Goal: Task Accomplishment & Management: Manage account settings

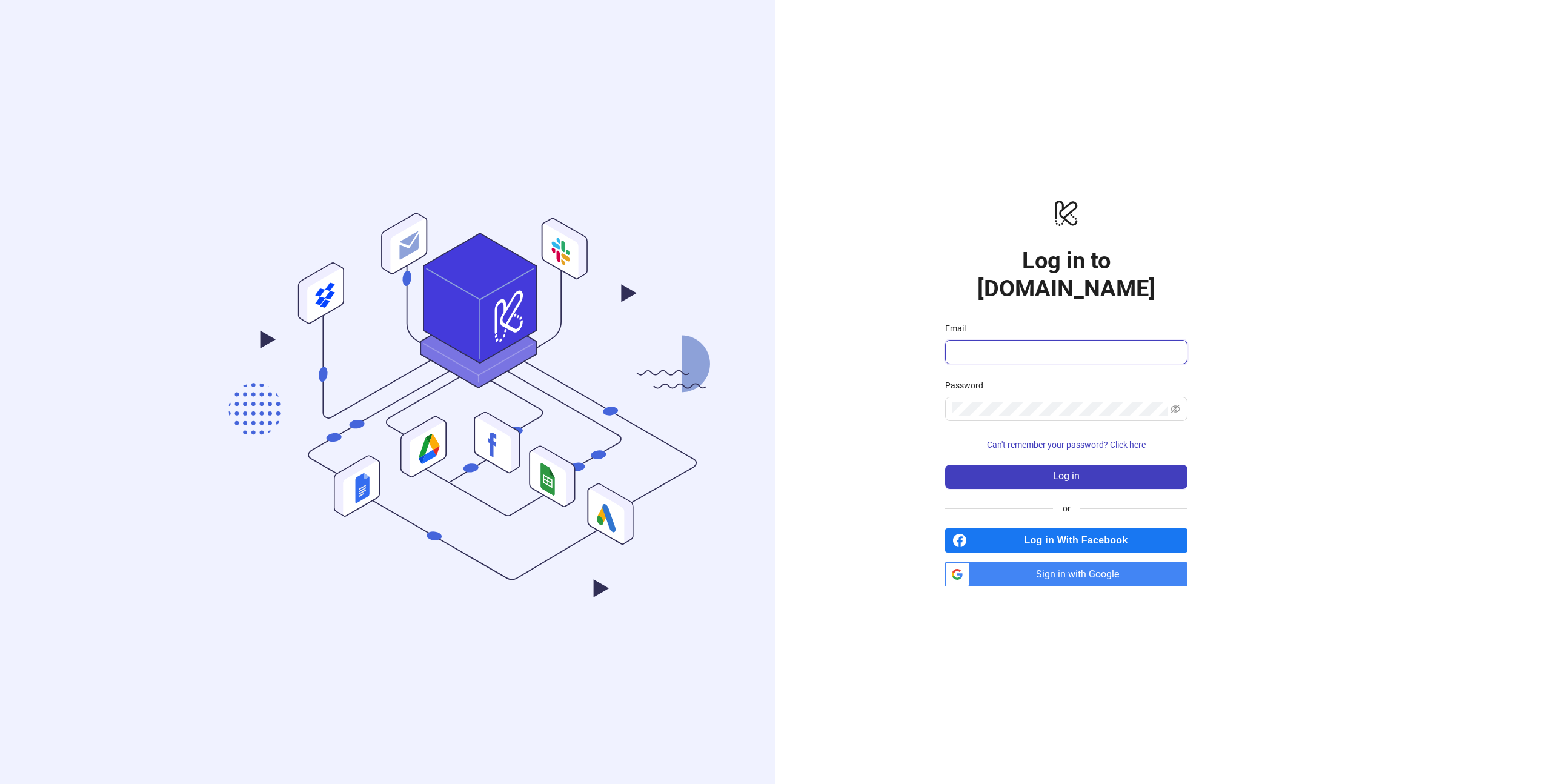
drag, startPoint x: 1060, startPoint y: 336, endPoint x: 1066, endPoint y: 333, distance: 6.7
click at [1060, 344] on input "Email" at bounding box center [1065, 351] width 225 height 15
click at [1066, 344] on input "Email" at bounding box center [1065, 351] width 225 height 15
click at [1051, 344] on input "Email" at bounding box center [1065, 351] width 225 height 15
click at [1267, 43] on div "logo/logo-mobile Log in to Kitchn.io Email Password Can't remember your passwor…" at bounding box center [1067, 392] width 582 height 784
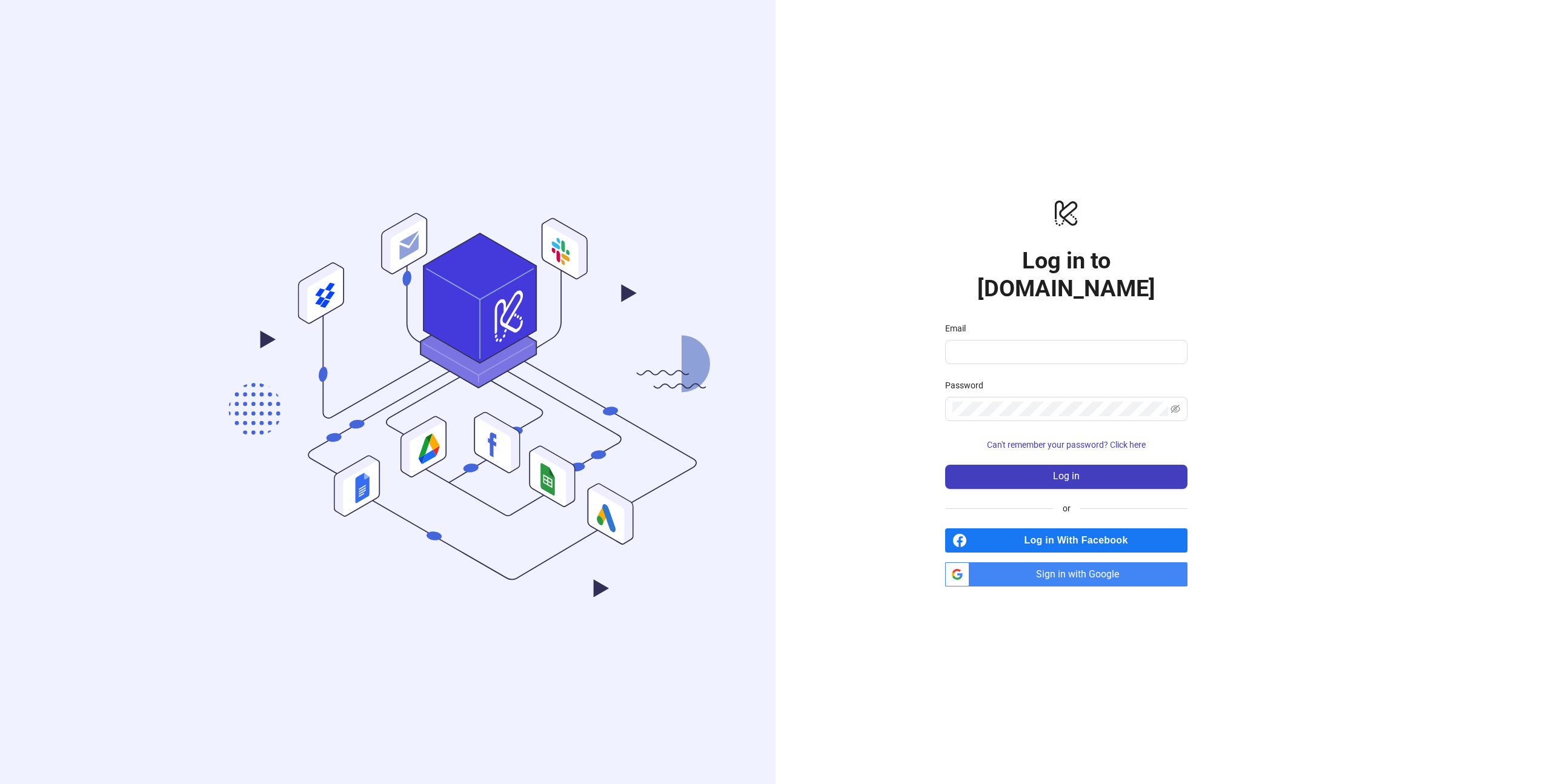
click at [1075, 529] on span "Log in With Facebook" at bounding box center [1080, 540] width 216 height 24
click at [1072, 563] on span "Sign in with Google" at bounding box center [1081, 574] width 214 height 24
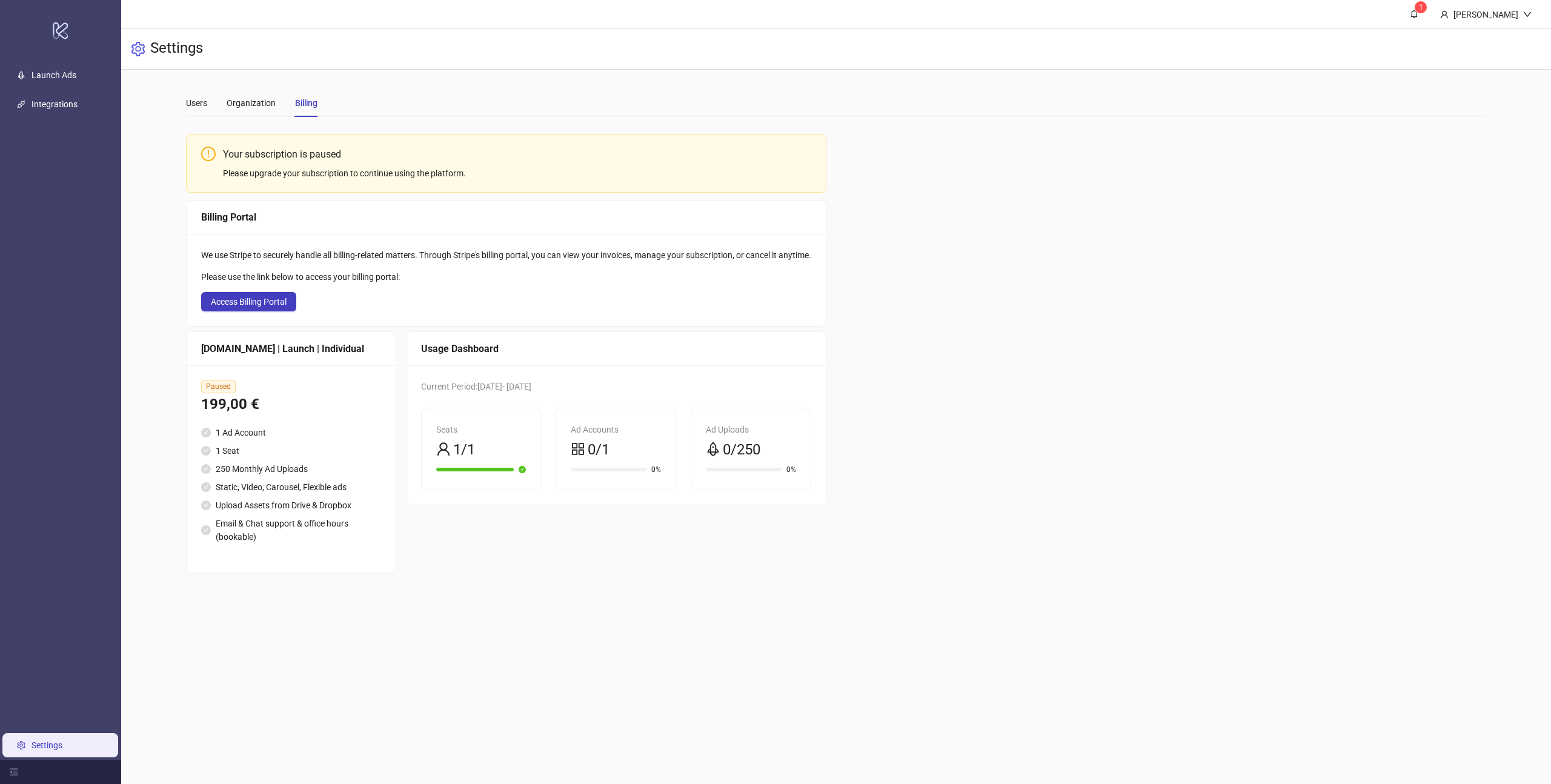
click at [313, 155] on div "Your subscription is paused" at bounding box center [517, 154] width 588 height 15
click at [528, 291] on div "We use Stripe to securely handle all billing-related matters. Through Stripe's …" at bounding box center [506, 279] width 639 height 92
click at [71, 76] on link "Launch Ads" at bounding box center [54, 75] width 45 height 10
click at [300, 177] on div "Please upgrade your subscription to continue using the platform." at bounding box center [517, 173] width 588 height 13
click at [1485, 12] on div "[PERSON_NAME]" at bounding box center [1486, 14] width 74 height 13
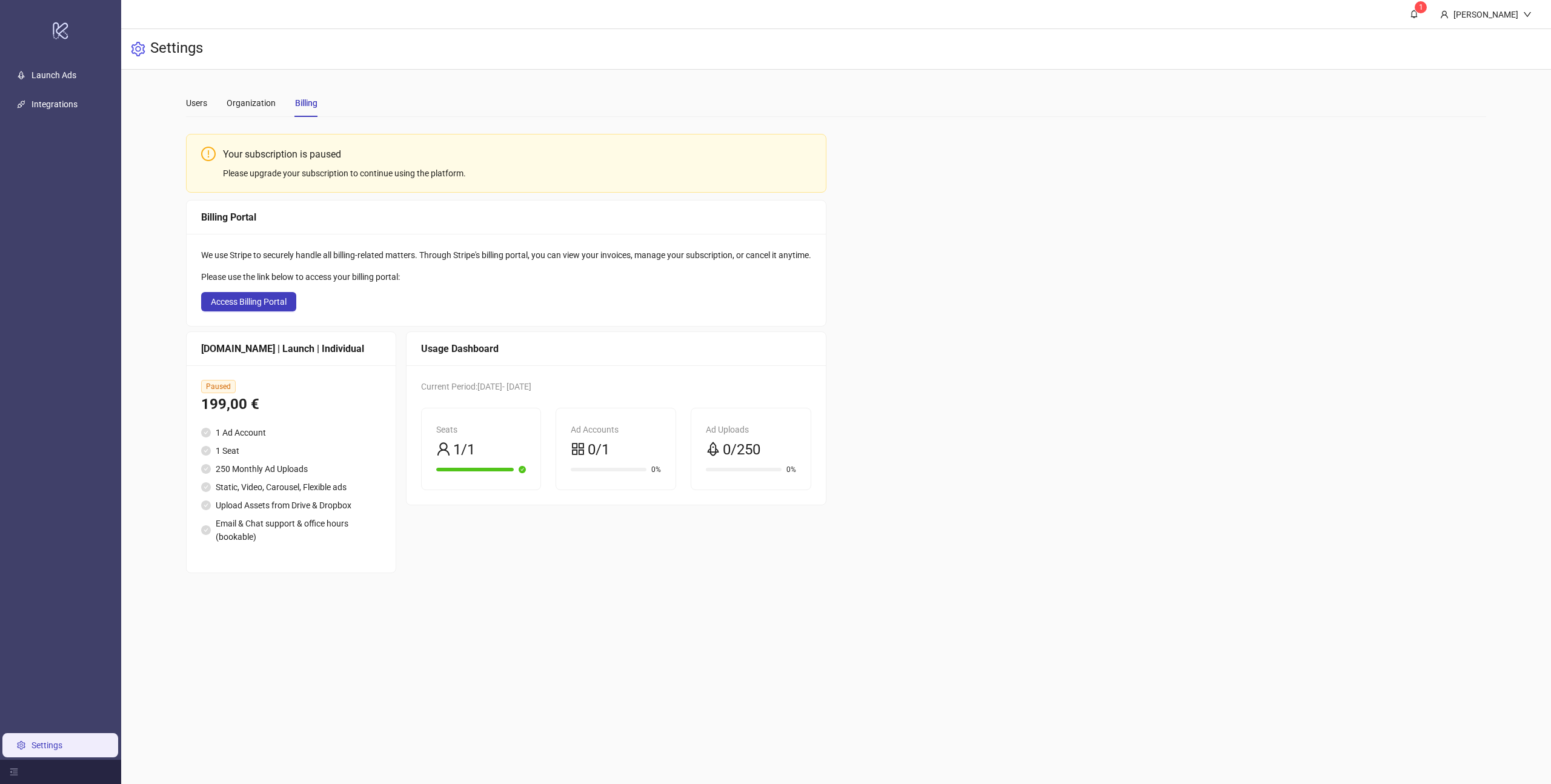
click at [1488, 40] on div "Settings" at bounding box center [837, 50] width 1430 height 40
click at [1489, 35] on li "Logout" at bounding box center [1495, 43] width 86 height 19
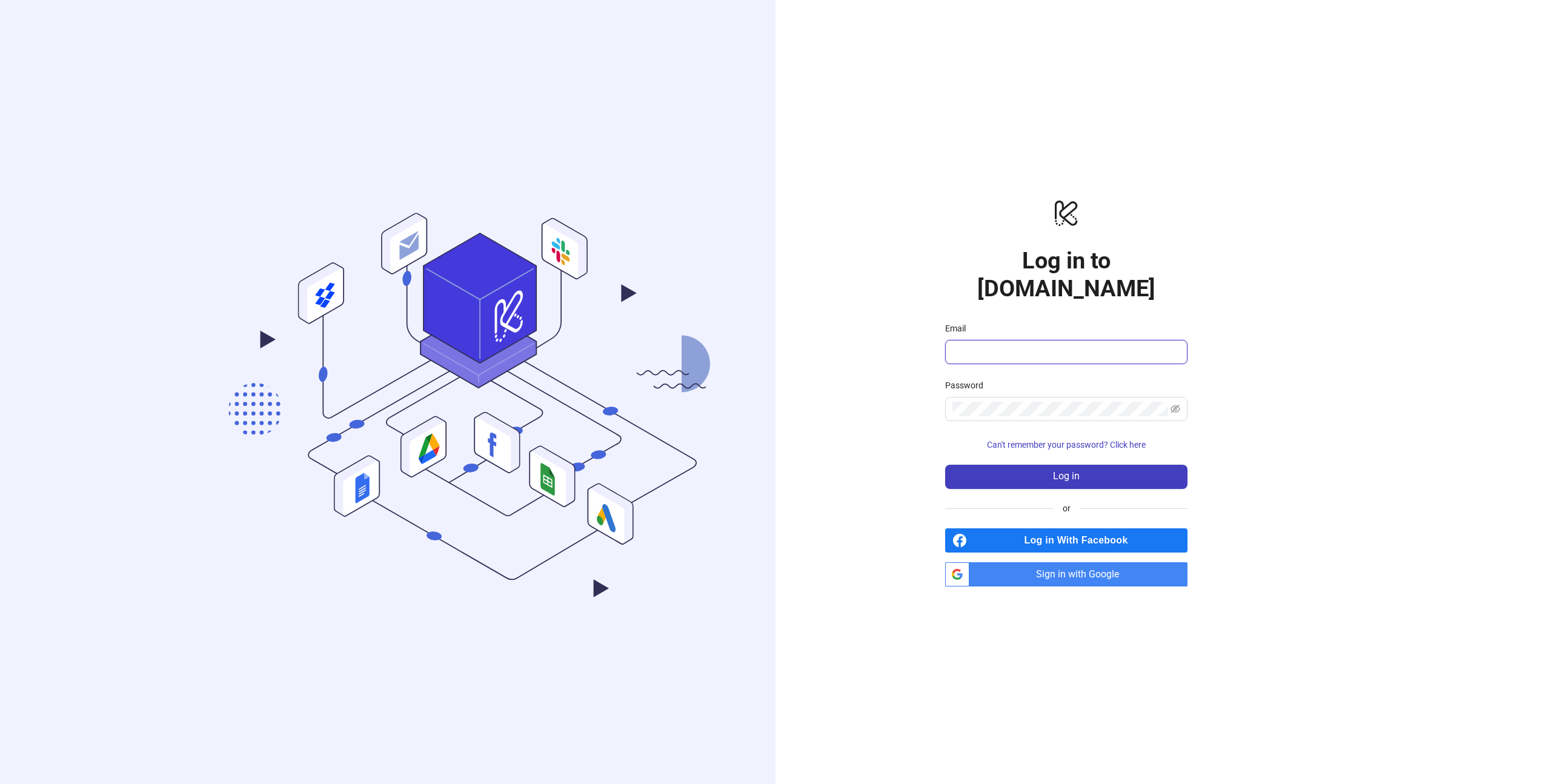
click at [1050, 344] on input "Email" at bounding box center [1065, 351] width 225 height 15
click at [0, 783] on com-1password-button at bounding box center [0, 784] width 0 height 0
click at [1032, 345] on span at bounding box center [1066, 351] width 242 height 24
click at [1030, 344] on input "Email" at bounding box center [1065, 351] width 225 height 15
click at [0, 783] on com-1password-button at bounding box center [0, 784] width 0 height 0
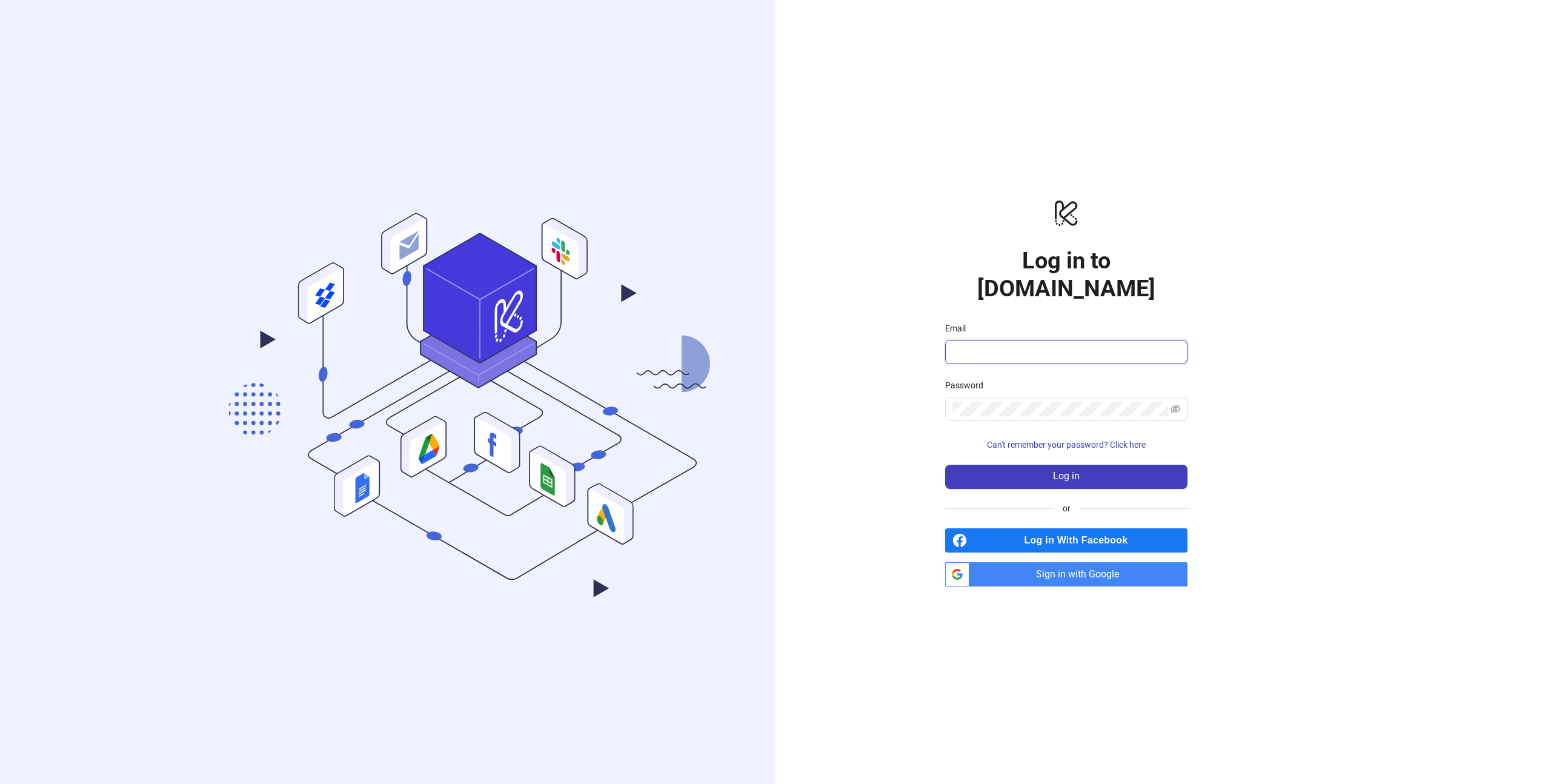
click at [0, 783] on com-1password-button at bounding box center [0, 784] width 0 height 0
click at [1030, 344] on input "Email" at bounding box center [1065, 351] width 225 height 15
paste input "**********"
type input "**********"
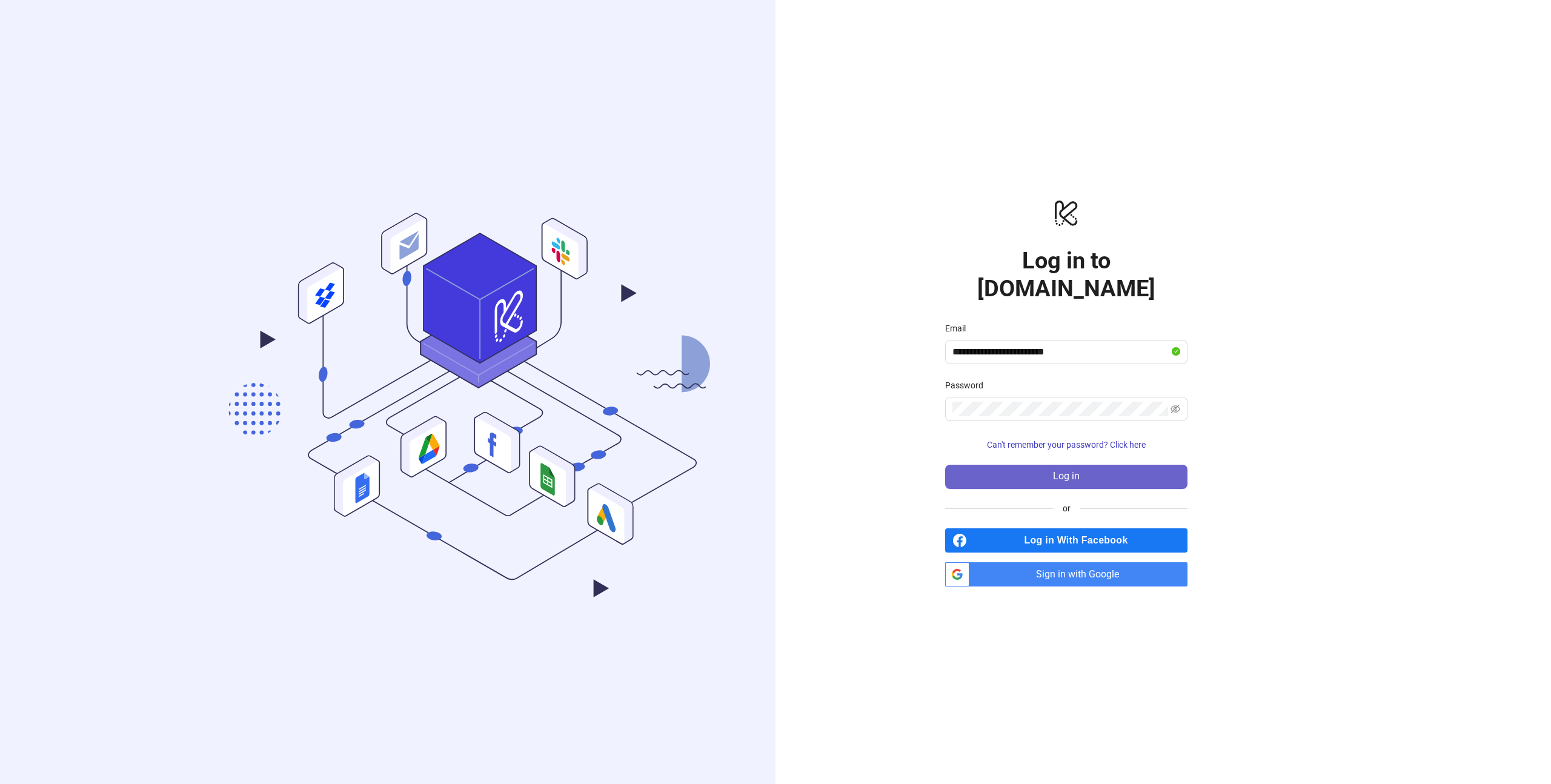
click at [1088, 464] on button "Log in" at bounding box center [1066, 476] width 242 height 24
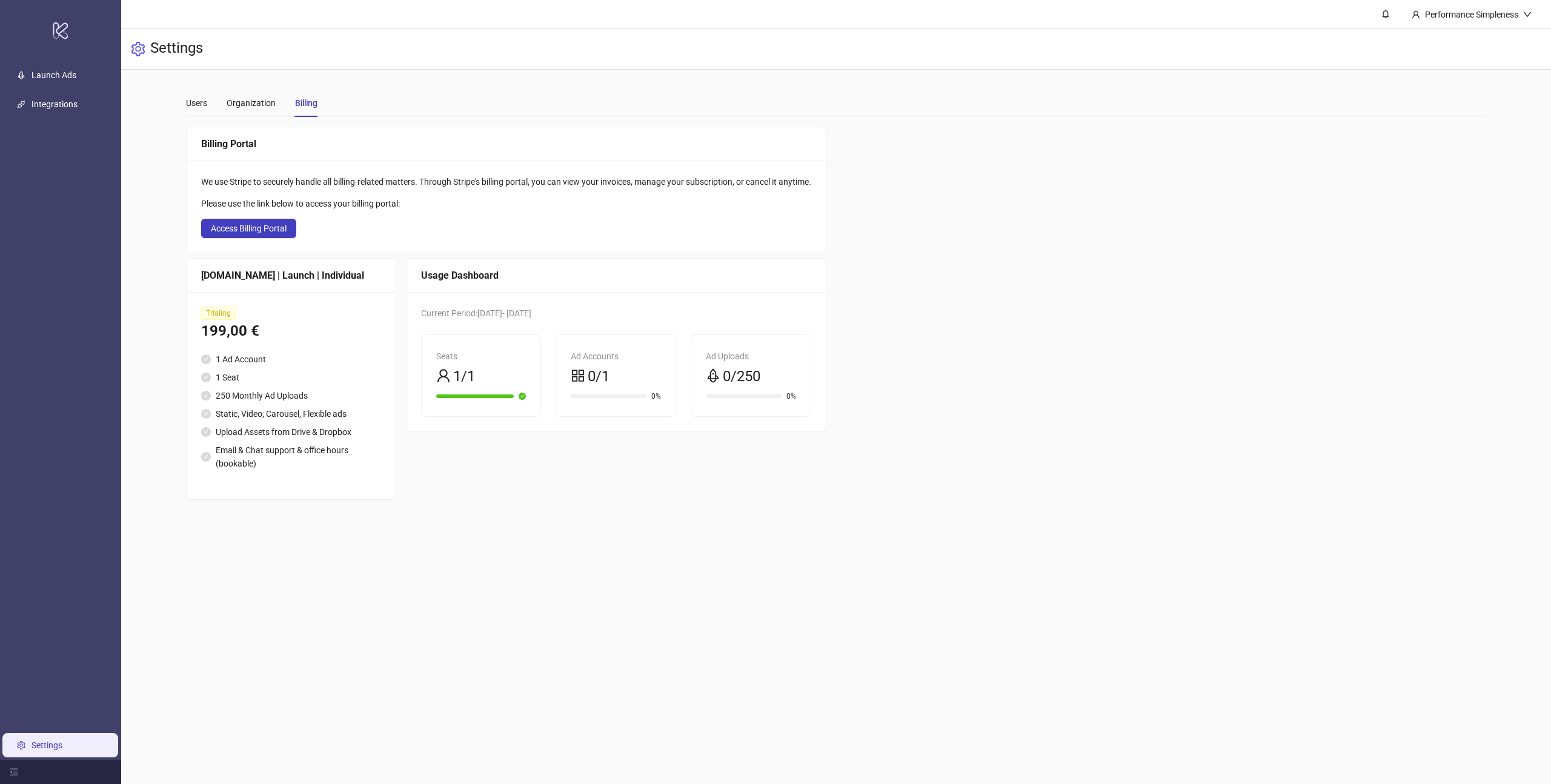
click at [964, 208] on div "Billing Portal We use Stripe to securely handle all billing-related matters. Th…" at bounding box center [836, 313] width 1300 height 373
click at [1017, 193] on div "Billing Portal We use Stripe to securely handle all billing-related matters. Th…" at bounding box center [836, 313] width 1300 height 373
click at [286, 325] on div "199,00 €" at bounding box center [291, 331] width 180 height 23
click at [237, 231] on span "Access Billing Portal" at bounding box center [248, 228] width 76 height 10
click at [62, 77] on link "Launch Ads" at bounding box center [54, 75] width 45 height 10
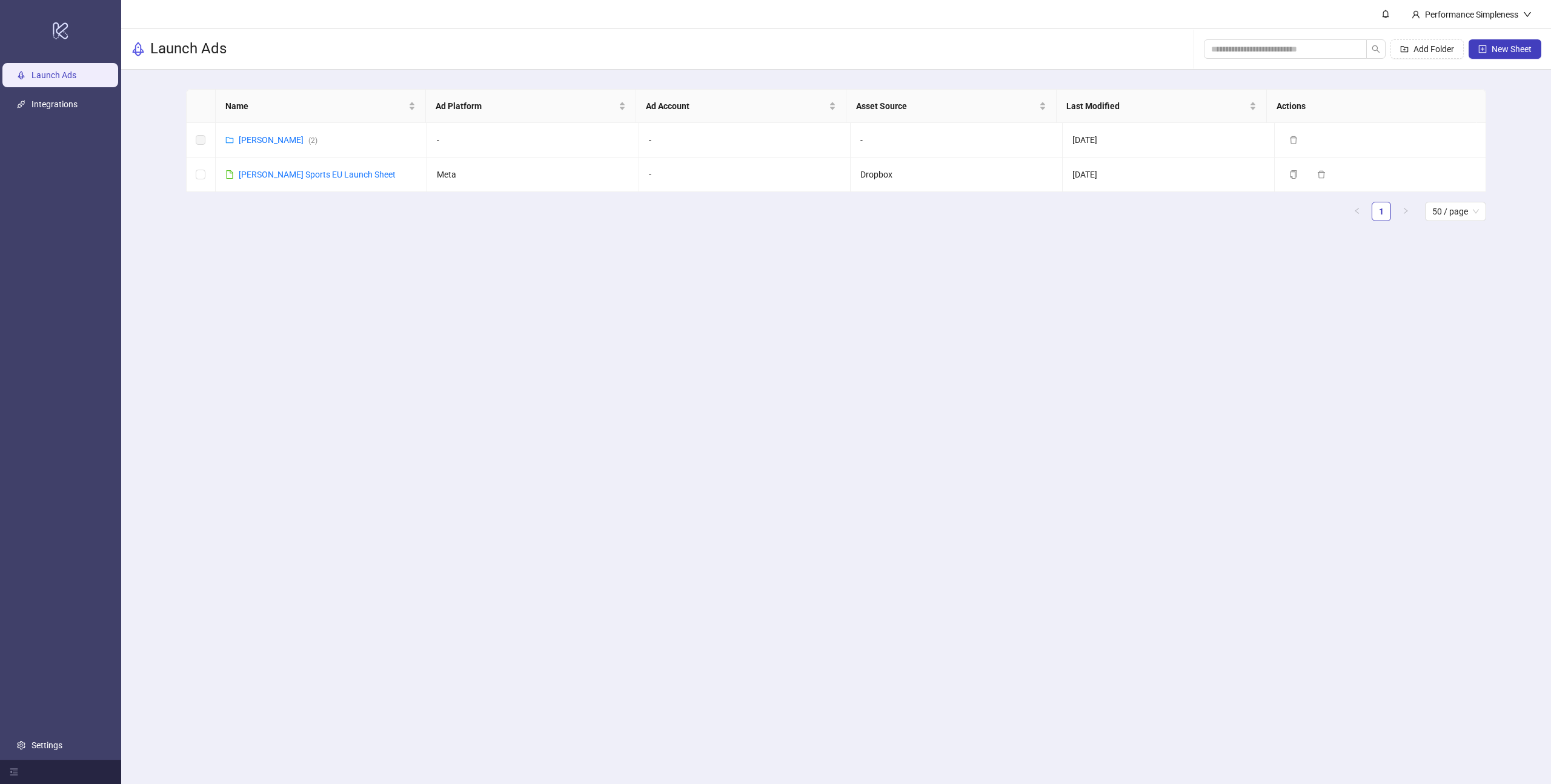
click at [490, 337] on main "Performance Simpleness Launch Ads Add Folder New Sheet Name Ad Platform Ad Acco…" at bounding box center [837, 392] width 1430 height 784
click at [1430, 49] on span "Add Folder" at bounding box center [1434, 49] width 40 height 10
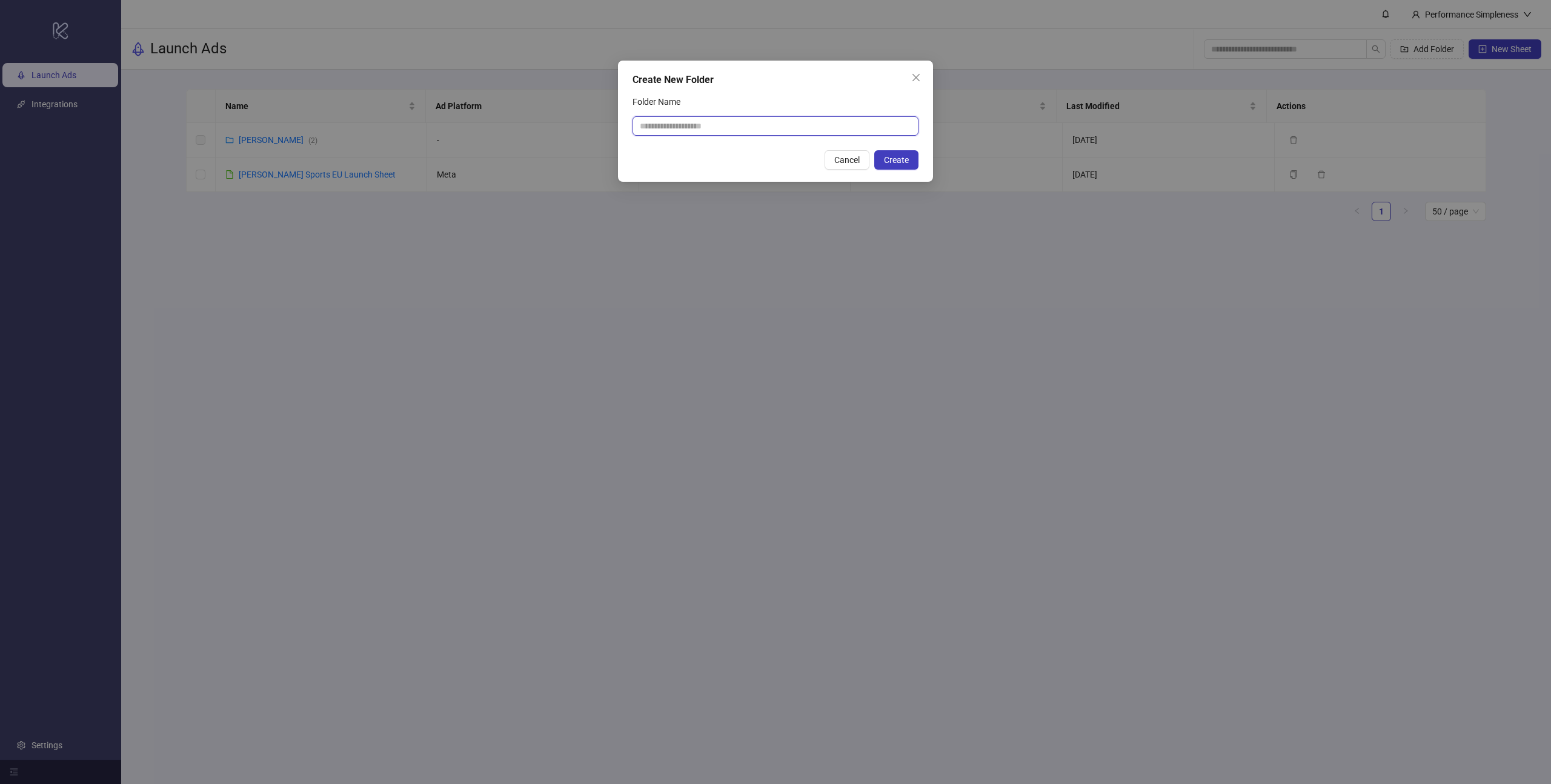
click at [738, 122] on input "Folder Name" at bounding box center [776, 125] width 286 height 19
type input "*********"
click at [895, 159] on span "Create" at bounding box center [896, 159] width 25 height 10
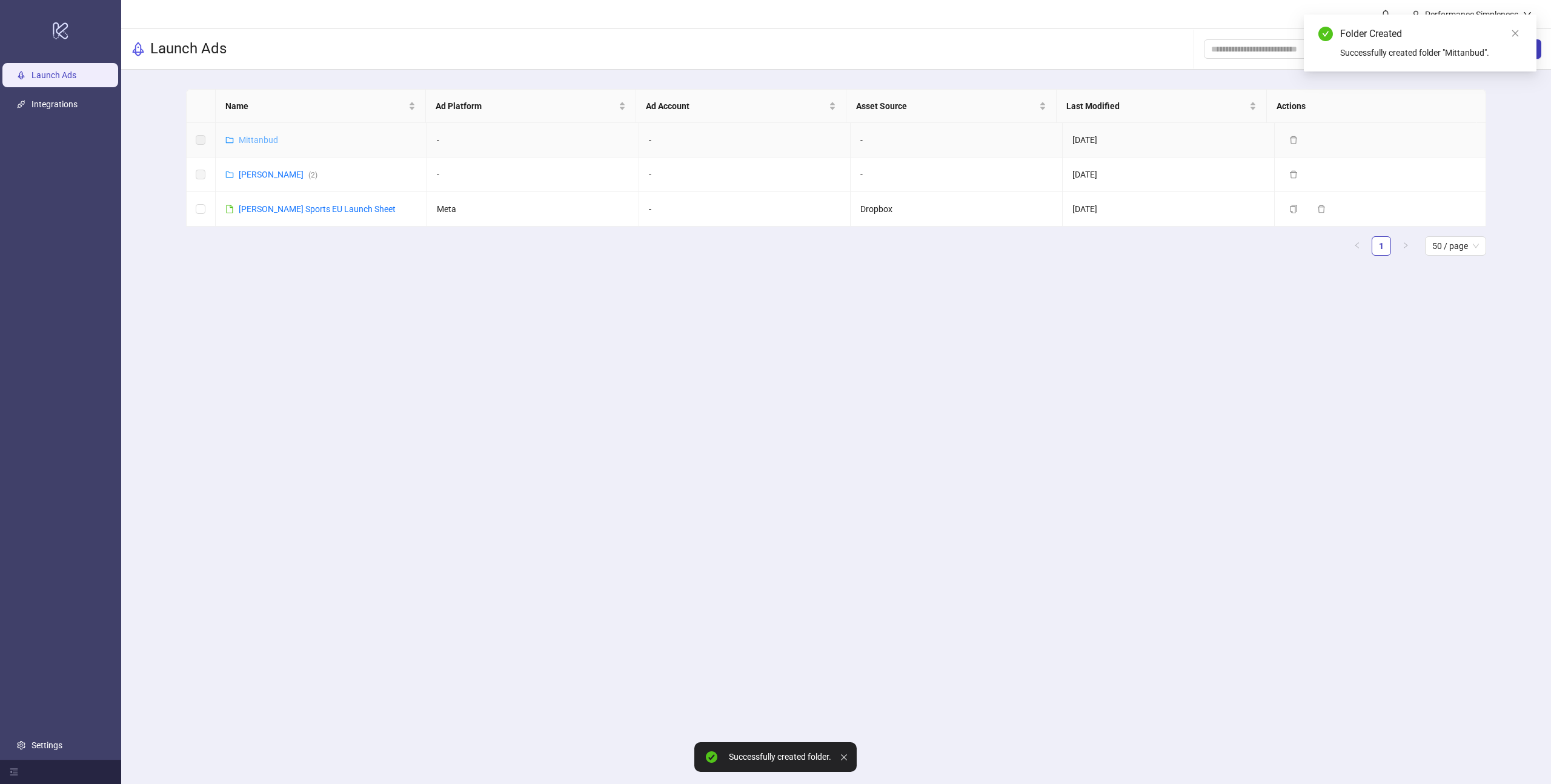
click at [271, 139] on link "Mittanbud" at bounding box center [258, 140] width 39 height 10
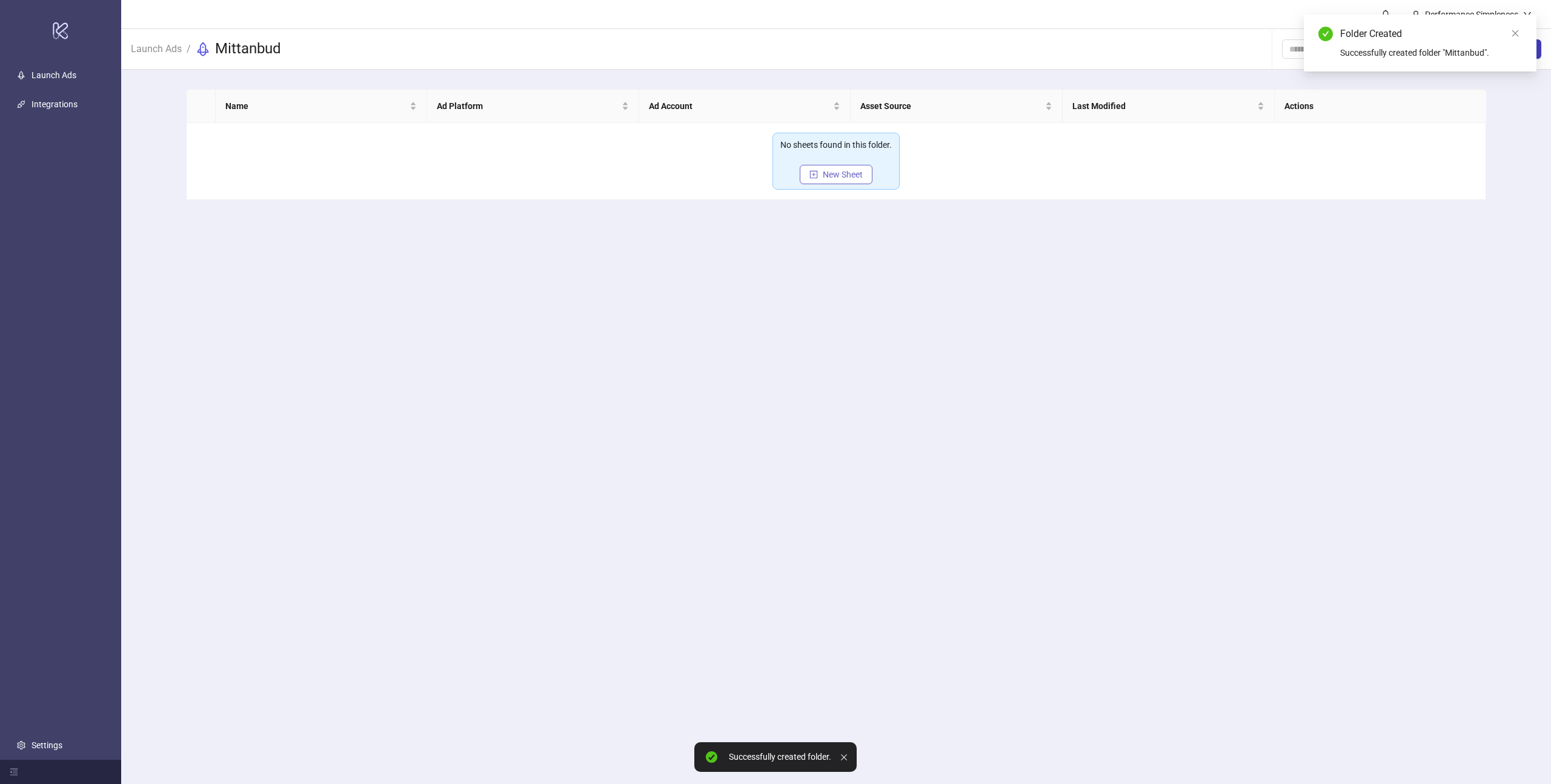
click at [841, 172] on span "New Sheet" at bounding box center [843, 174] width 40 height 10
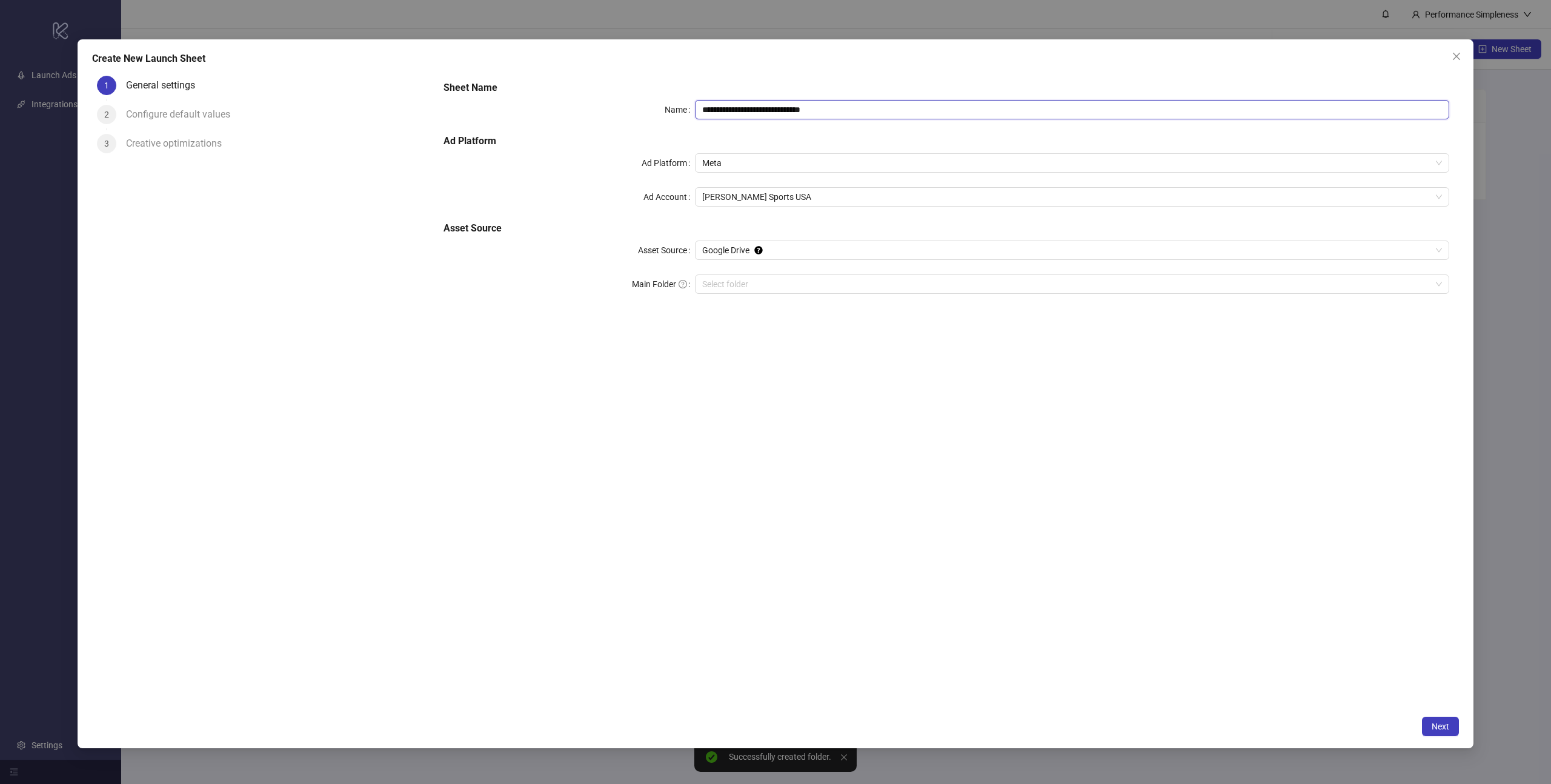
drag, startPoint x: 867, startPoint y: 110, endPoint x: 679, endPoint y: 110, distance: 188.0
click at [679, 110] on div "**********" at bounding box center [947, 109] width 1006 height 19
click at [772, 166] on span "Meta" at bounding box center [1072, 163] width 740 height 18
type input "**********"
click at [744, 158] on span "Meta" at bounding box center [1072, 163] width 740 height 18
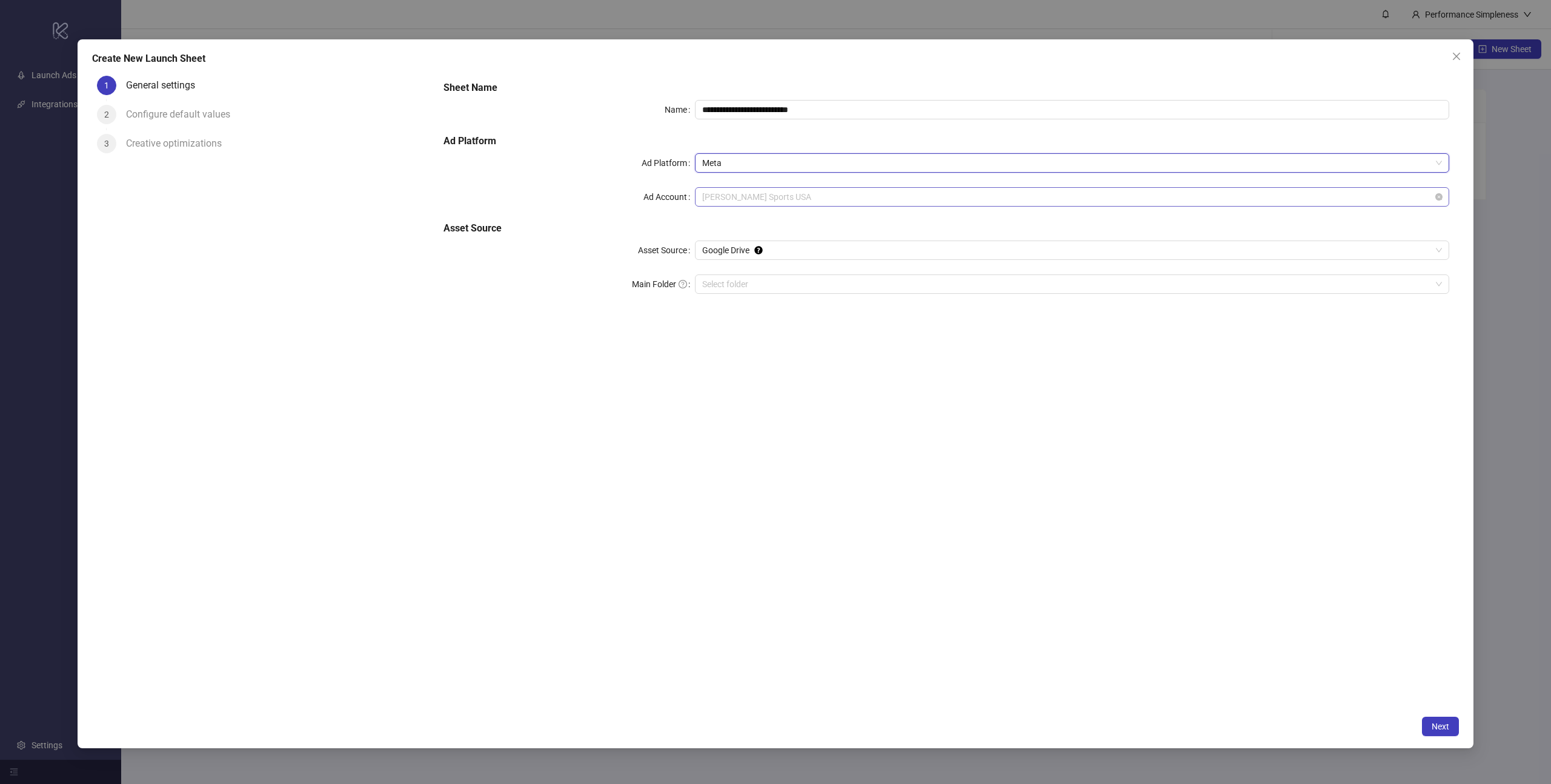
drag, startPoint x: 714, startPoint y: 201, endPoint x: 740, endPoint y: 202, distance: 26.0
click at [714, 201] on span "[PERSON_NAME] Sports USA" at bounding box center [1072, 197] width 740 height 18
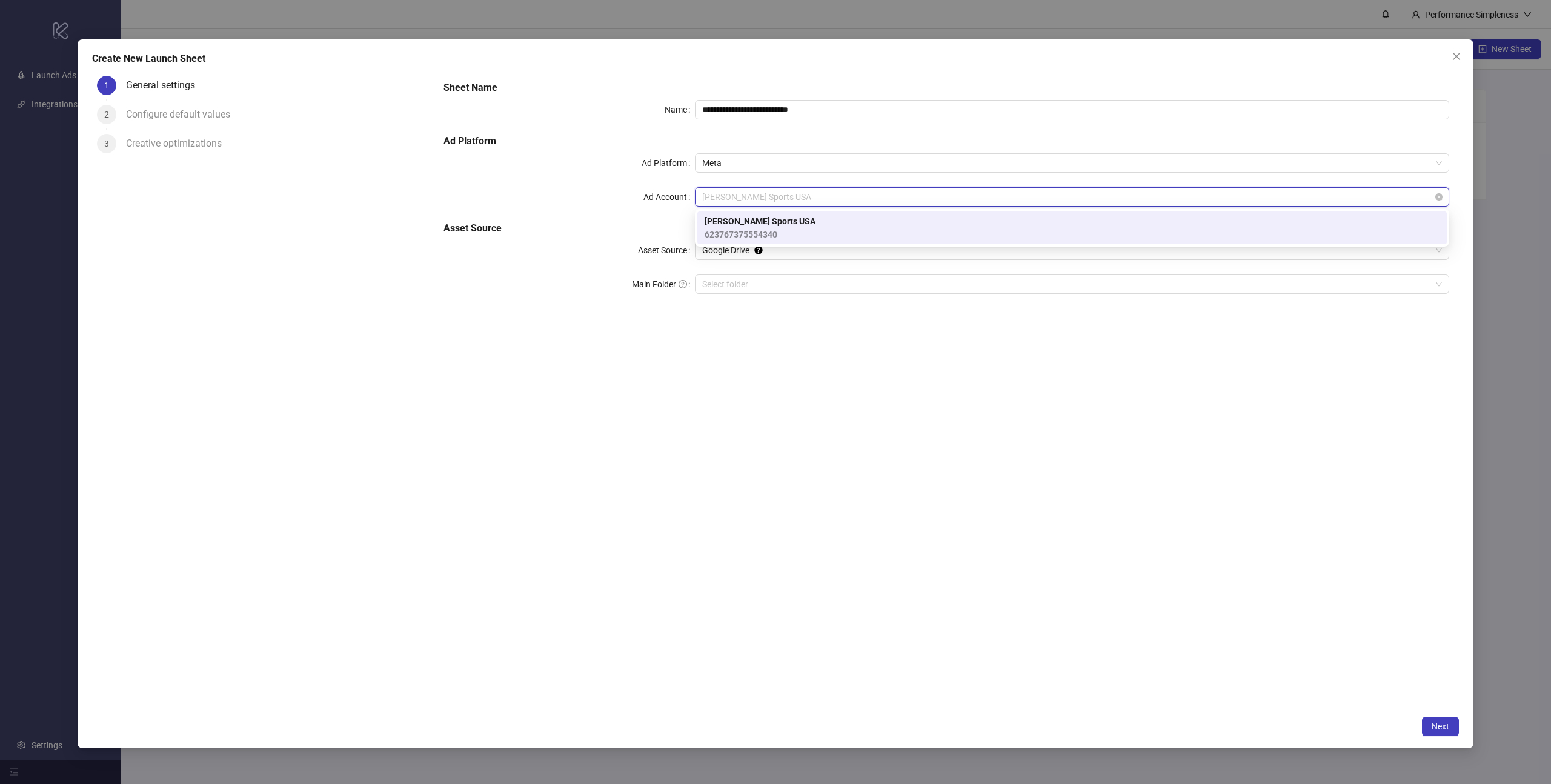
click at [741, 199] on span "[PERSON_NAME] Sports USA" at bounding box center [1072, 197] width 740 height 18
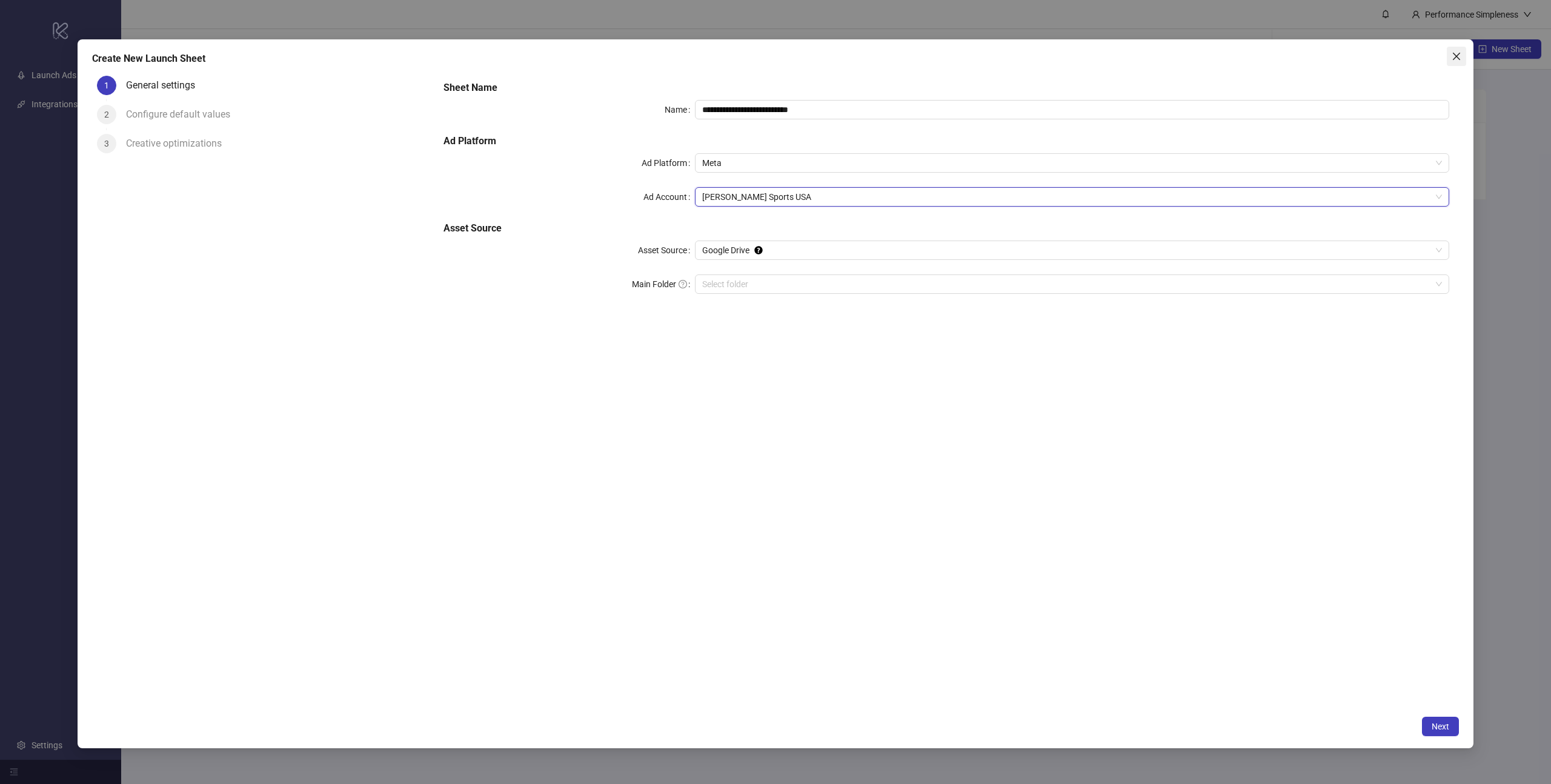
click at [1462, 56] on span "Close" at bounding box center [1457, 56] width 19 height 10
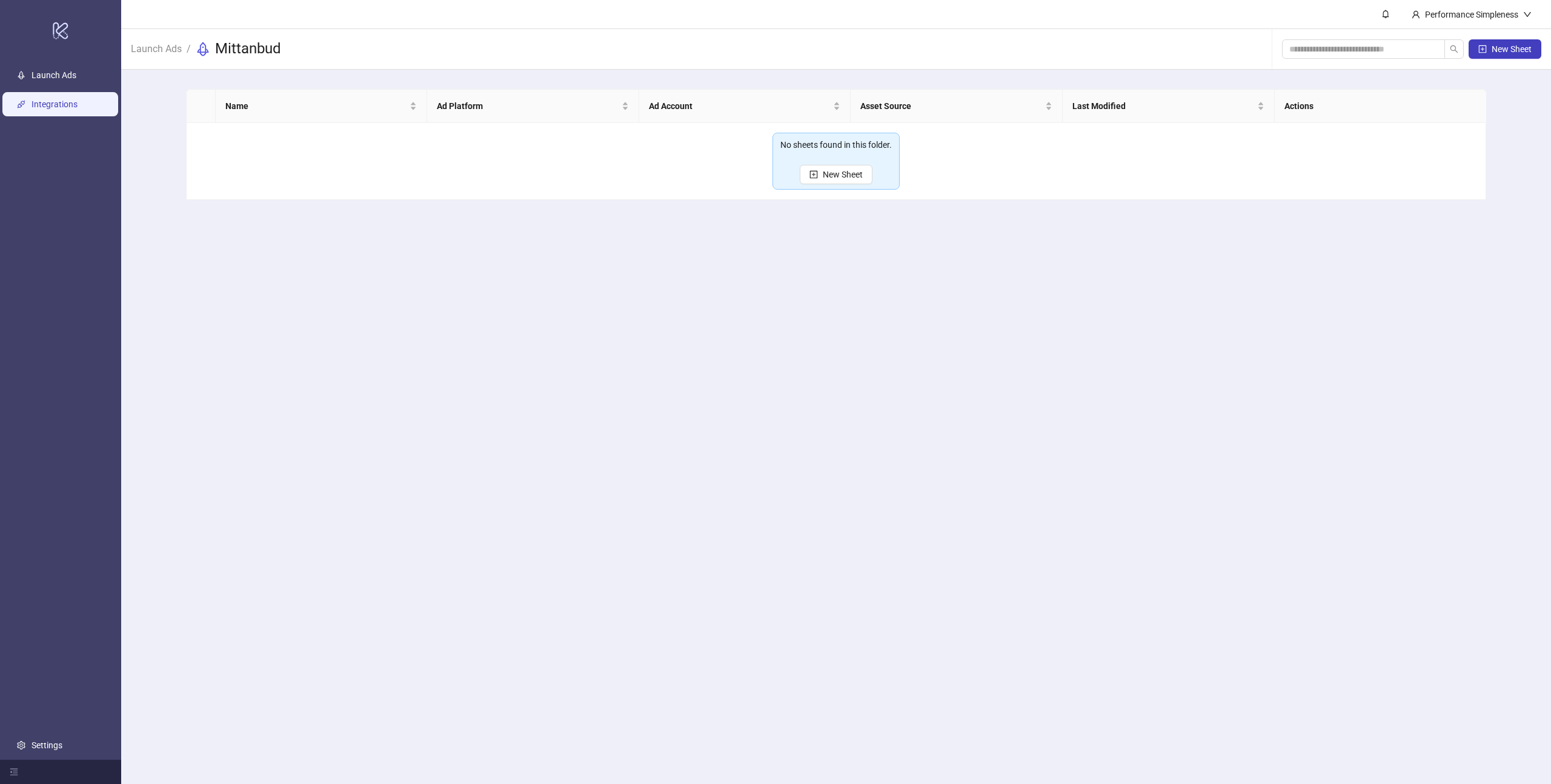
drag, startPoint x: 71, startPoint y: 98, endPoint x: 80, endPoint y: 102, distance: 9.8
click at [71, 99] on link "Integrations" at bounding box center [55, 104] width 46 height 10
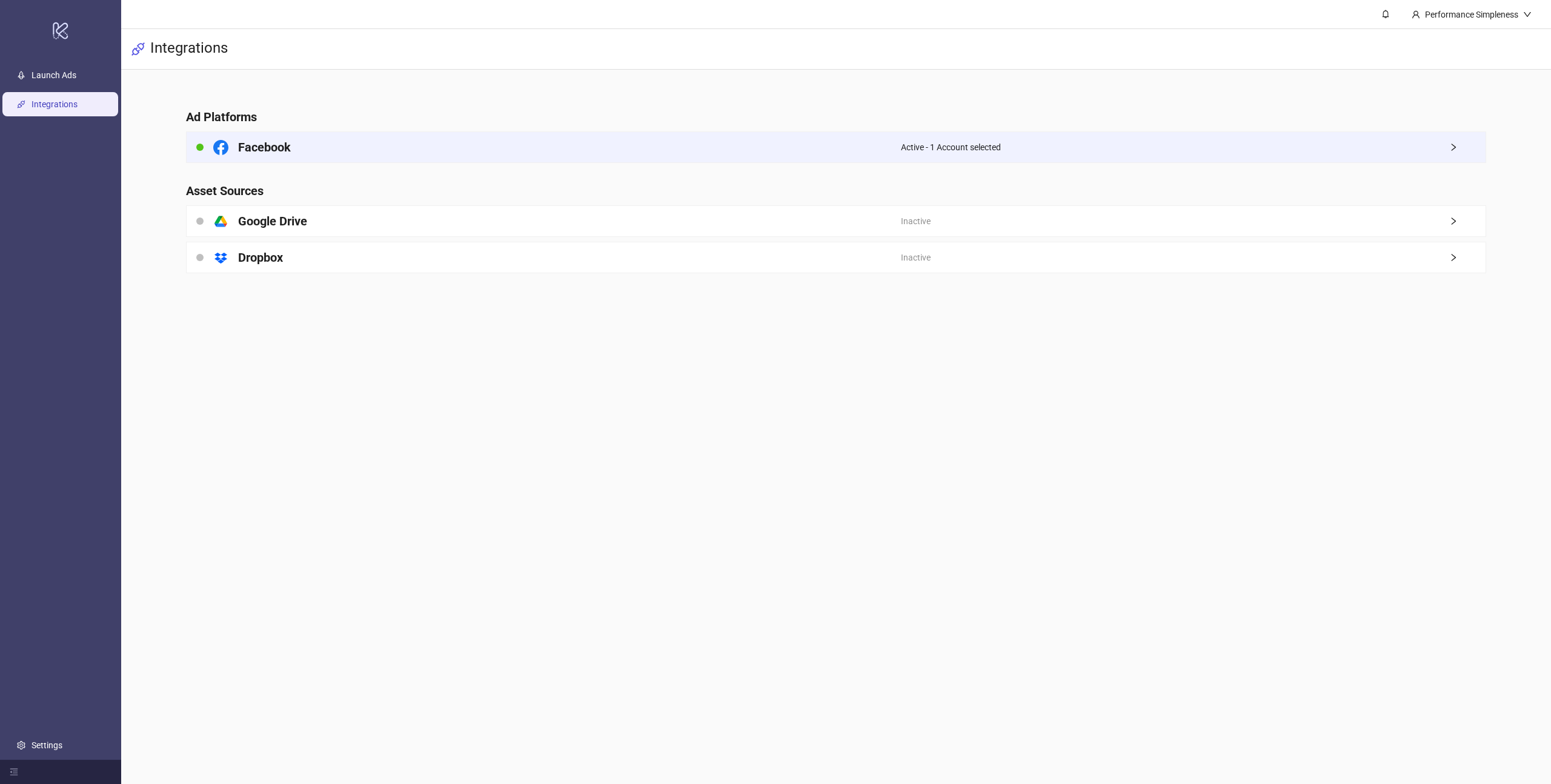
click at [317, 149] on div "Facebook" at bounding box center [543, 147] width 714 height 30
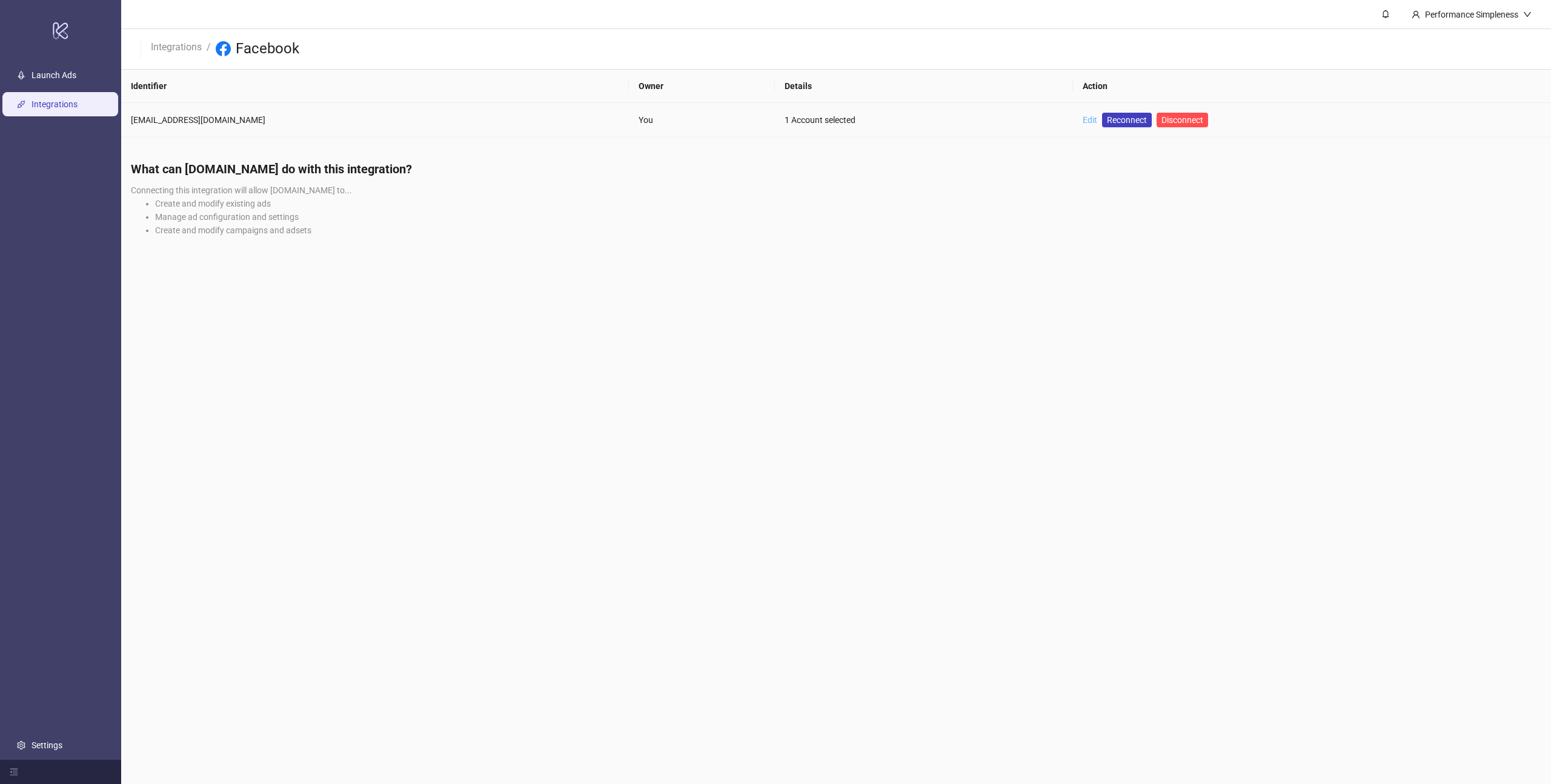
click at [1083, 118] on link "Edit" at bounding box center [1090, 120] width 15 height 10
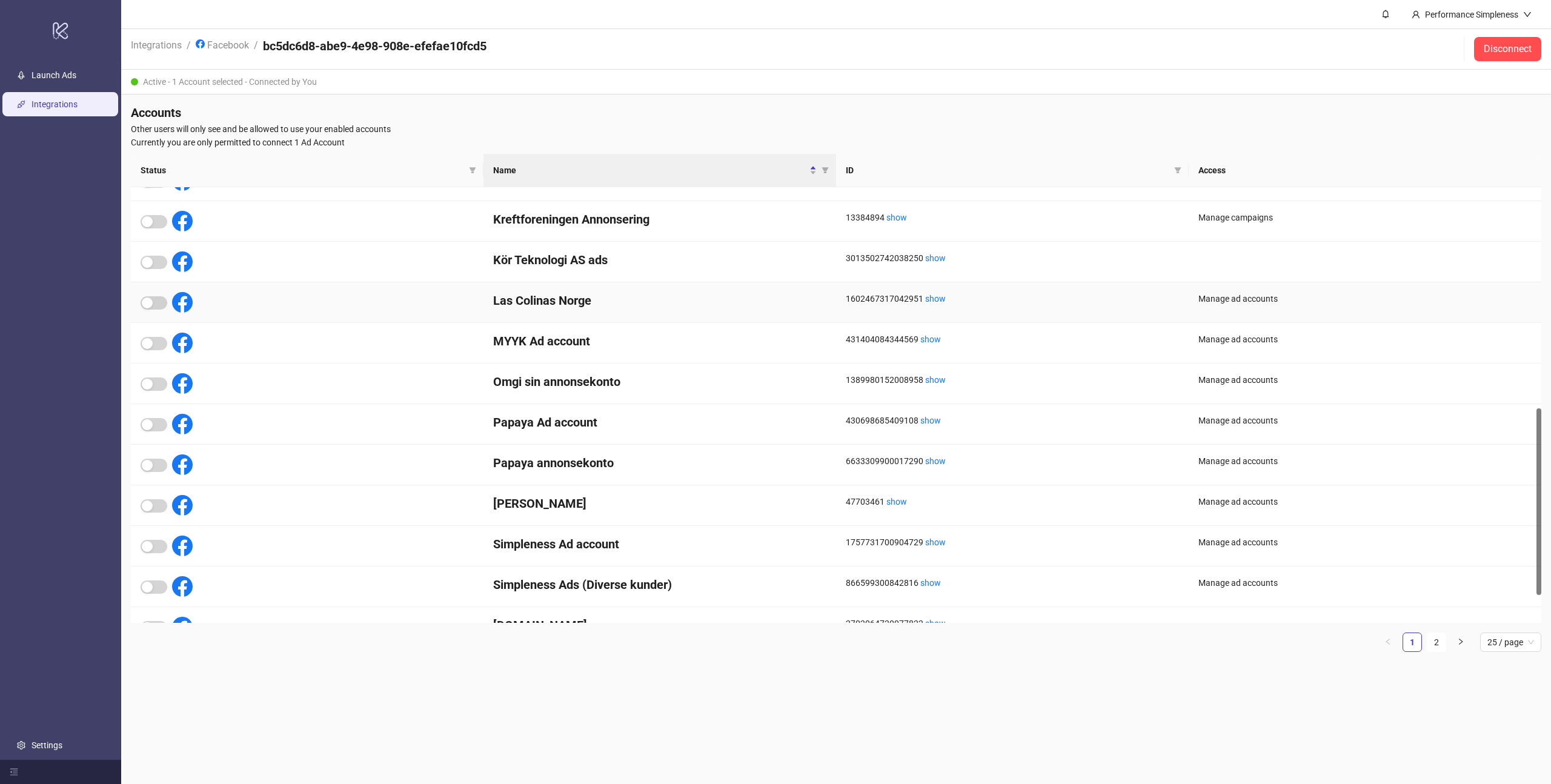
scroll to position [579, 0]
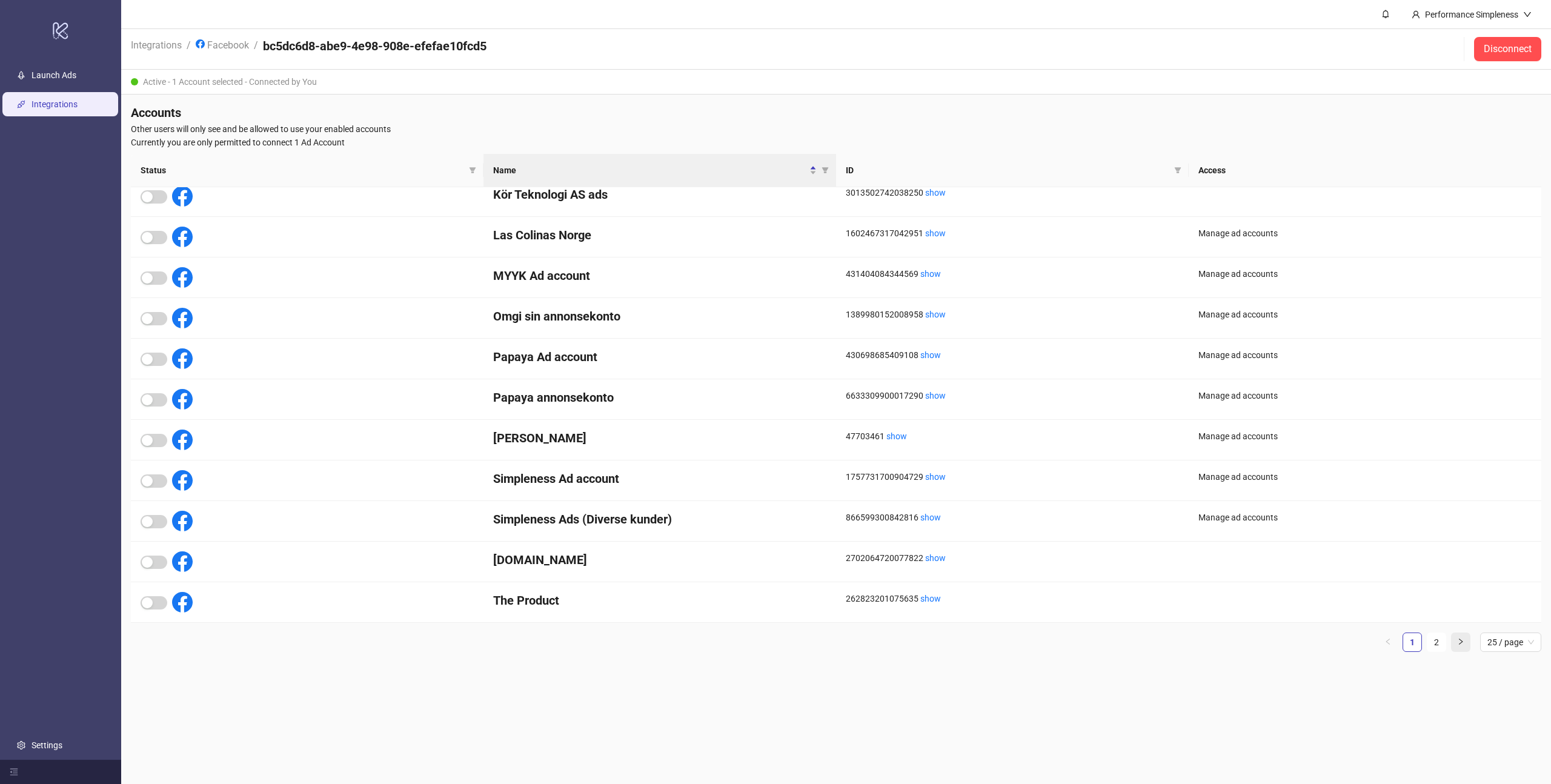
click at [1459, 644] on icon "right" at bounding box center [1460, 641] width 7 height 7
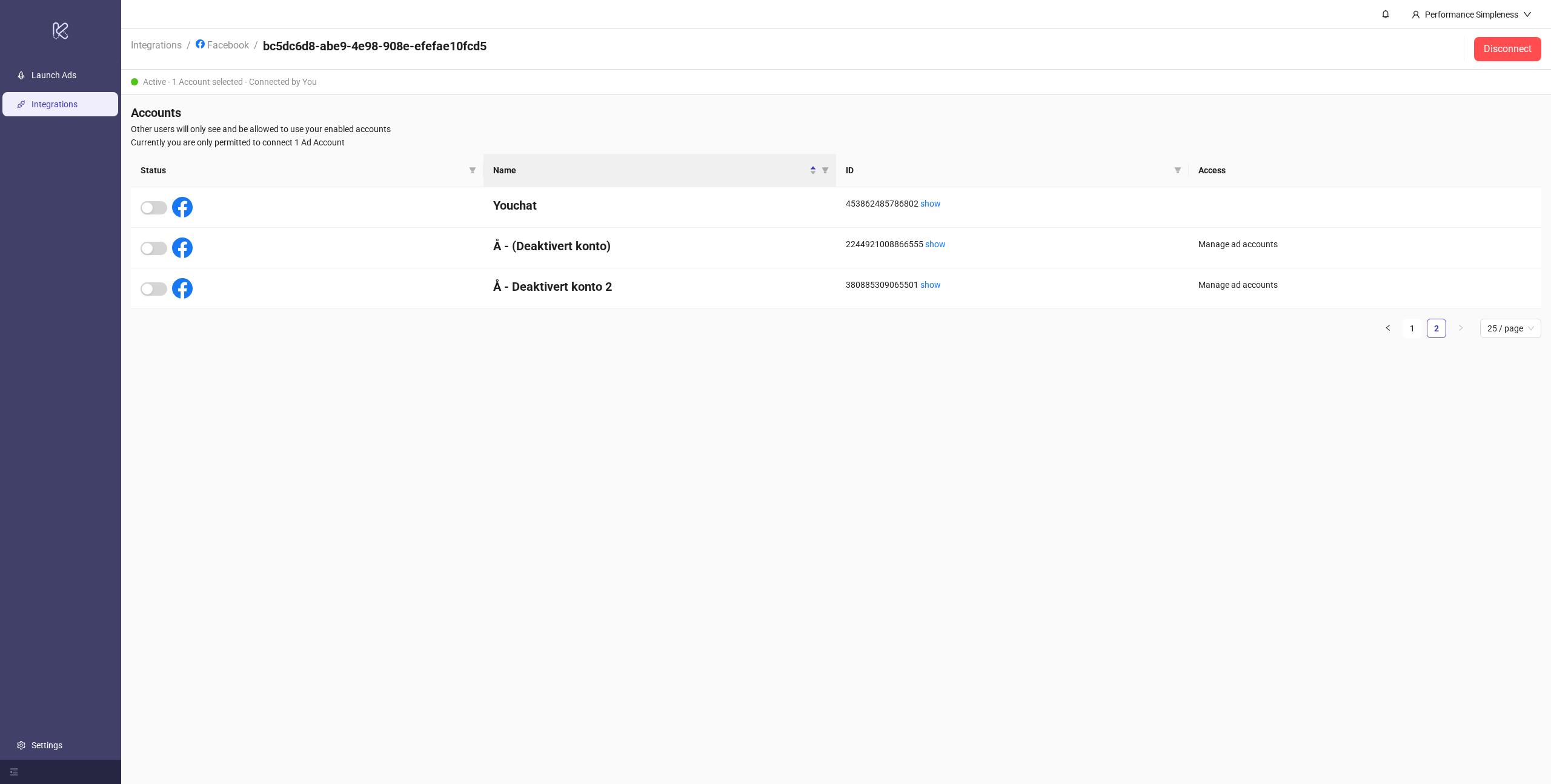
scroll to position [0, 0]
click at [1393, 326] on button "button" at bounding box center [1388, 328] width 19 height 19
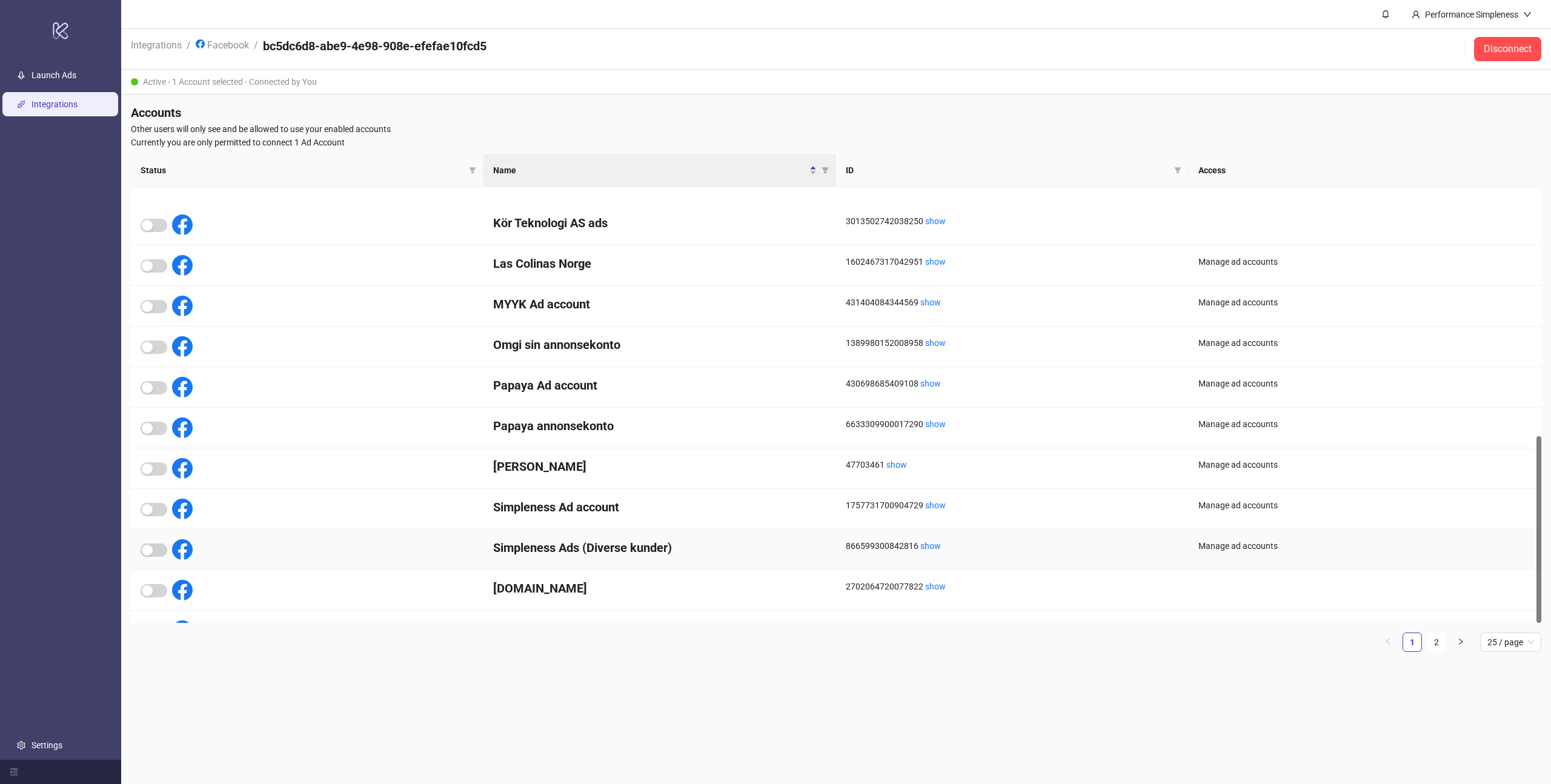
scroll to position [579, 0]
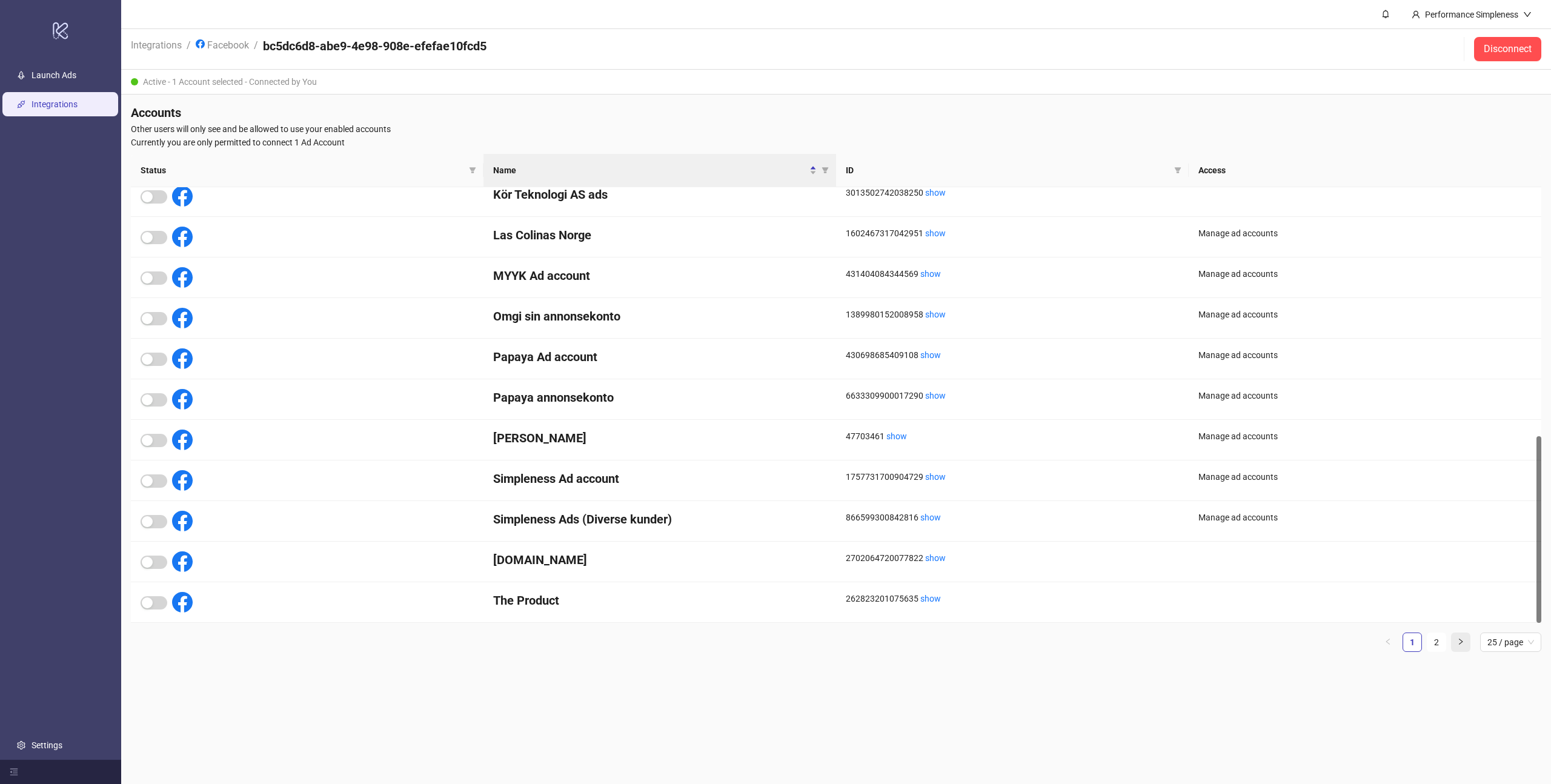
click at [1457, 638] on icon "right" at bounding box center [1460, 641] width 7 height 7
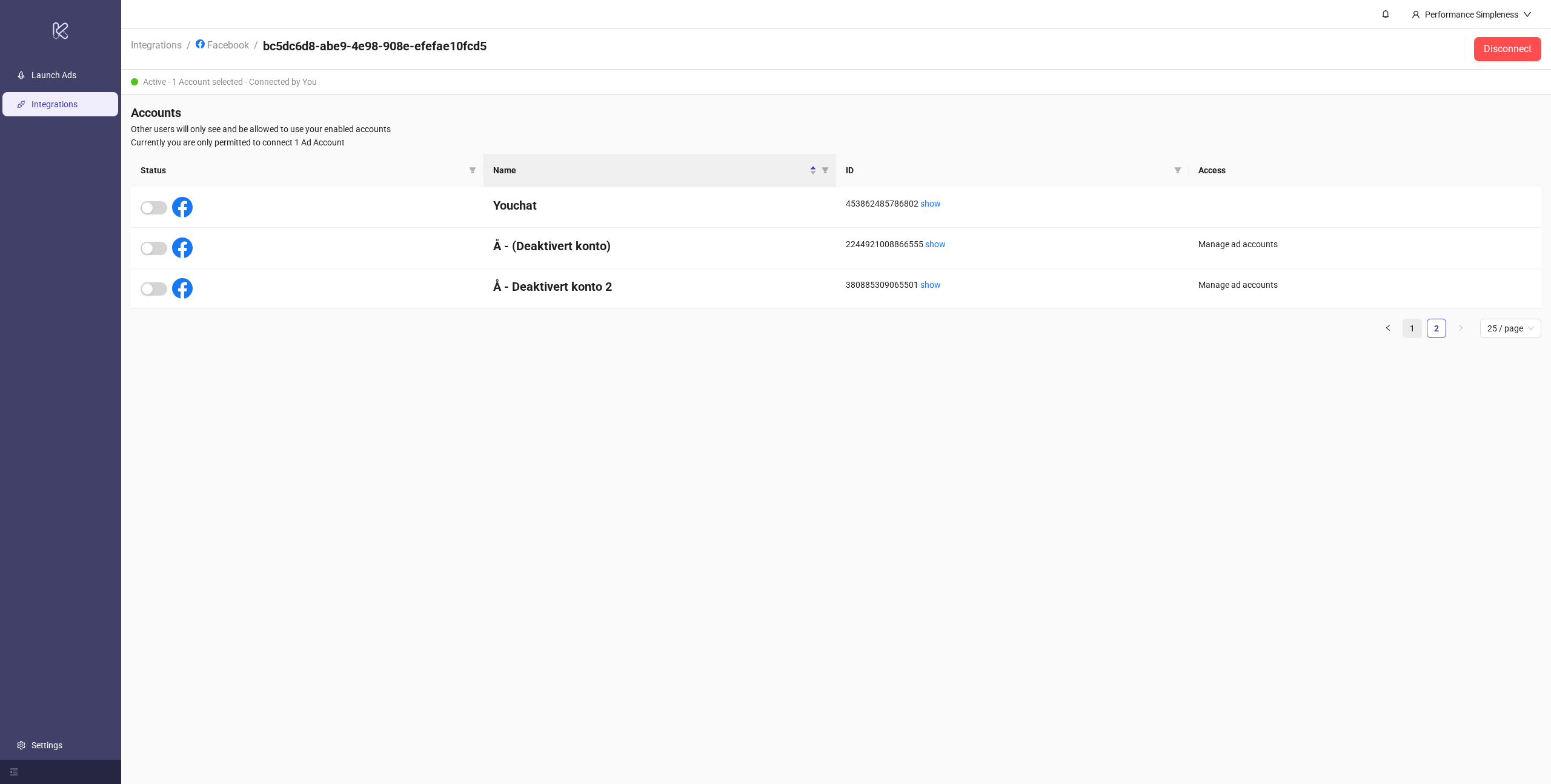
click at [1419, 325] on link "1" at bounding box center [1412, 328] width 18 height 18
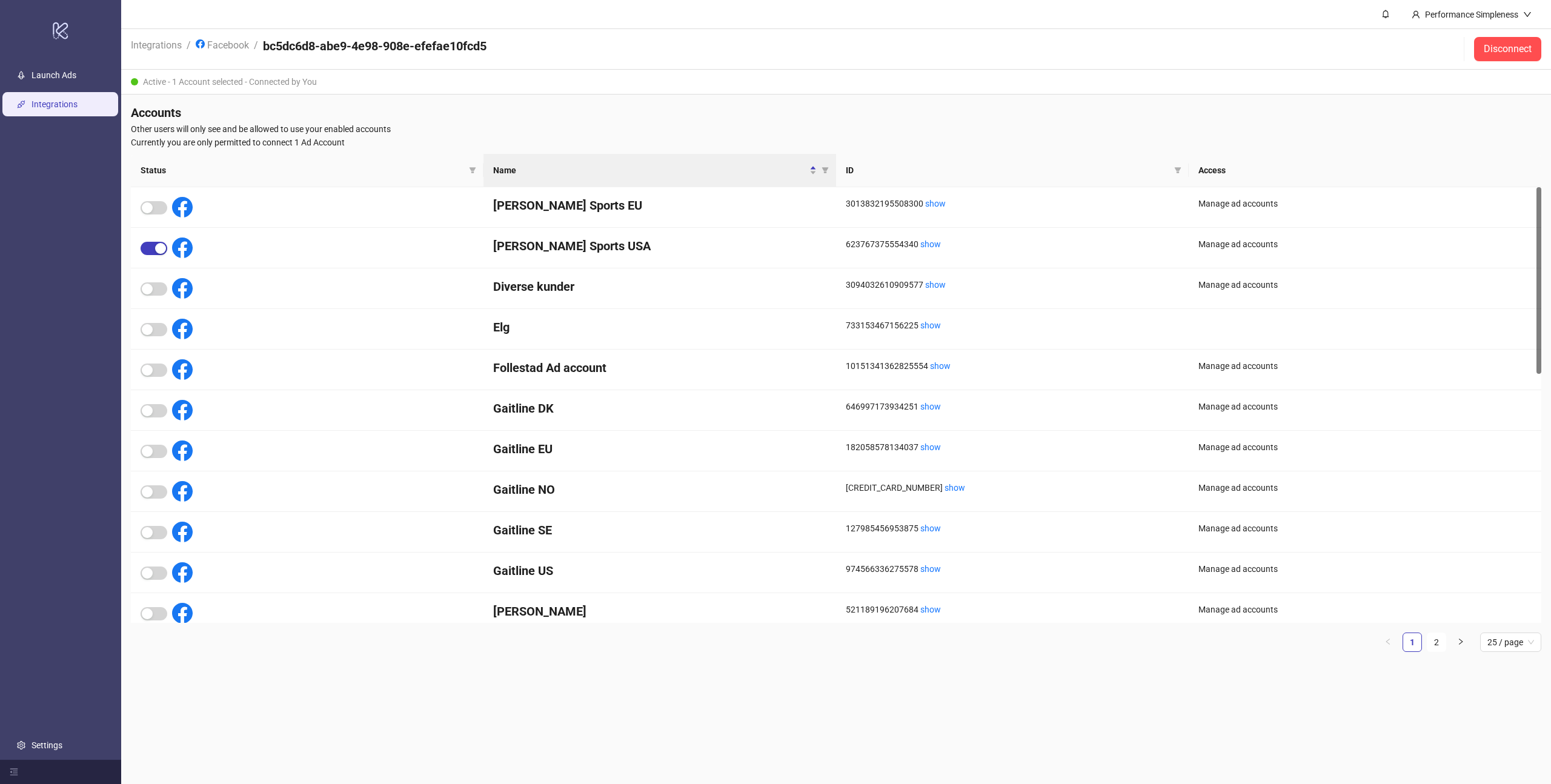
click at [610, 64] on header "Integrations / Facebook / bc5dc6d8-abe9-4e98-908e-efefae10fcd5 Disconnect" at bounding box center [837, 50] width 1430 height 40
click at [222, 46] on link "Facebook" at bounding box center [222, 44] width 58 height 13
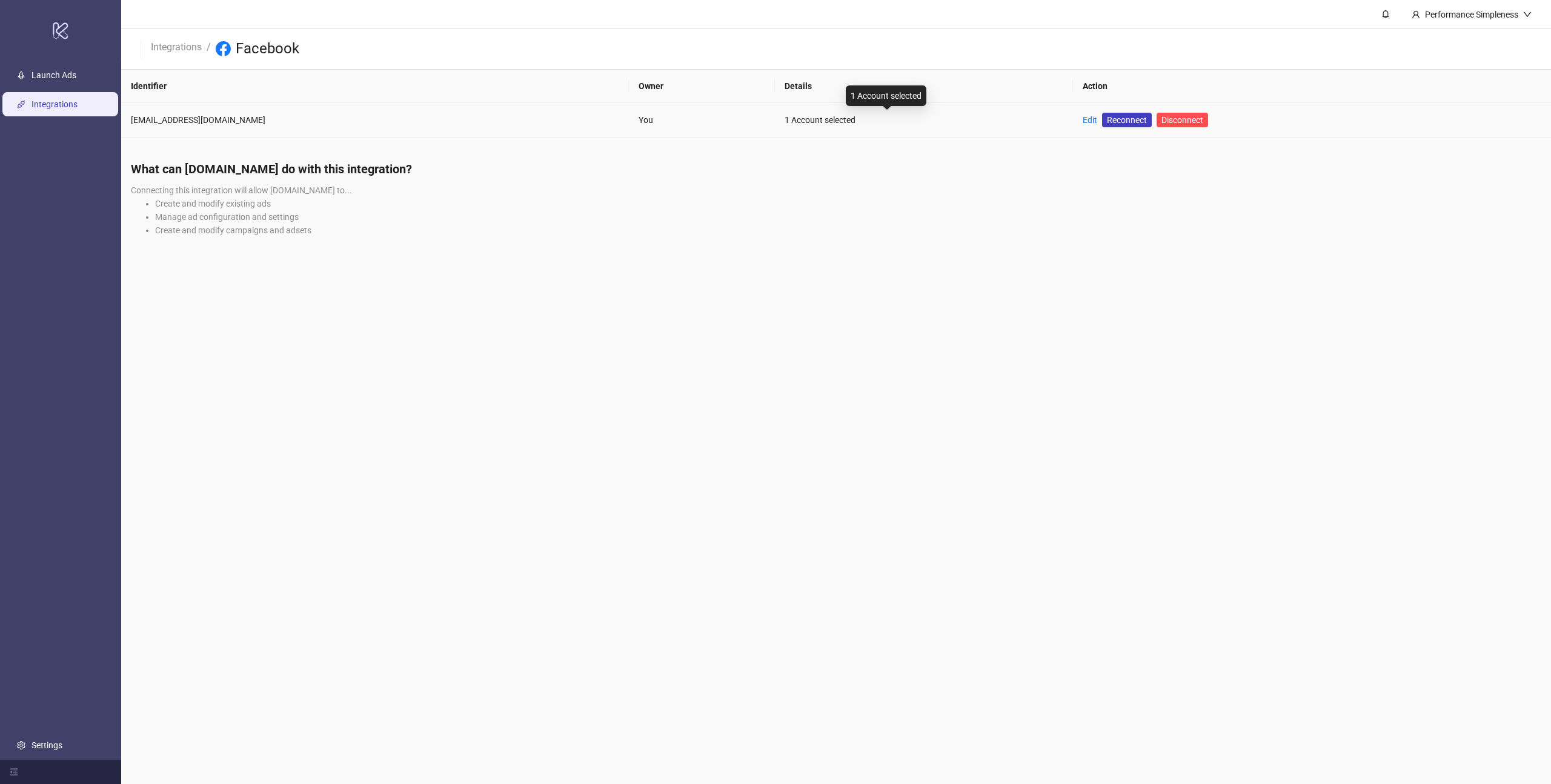
click at [785, 122] on div "1 Account selected" at bounding box center [924, 119] width 279 height 13
click at [899, 93] on div "1 Account selected" at bounding box center [886, 95] width 80 height 21
click at [785, 115] on div "1 Account selected" at bounding box center [924, 119] width 279 height 13
click at [1477, 15] on div "Performance Simpleness" at bounding box center [1471, 14] width 103 height 13
click at [1475, 14] on div "Performance Simpleness" at bounding box center [1471, 14] width 103 height 13
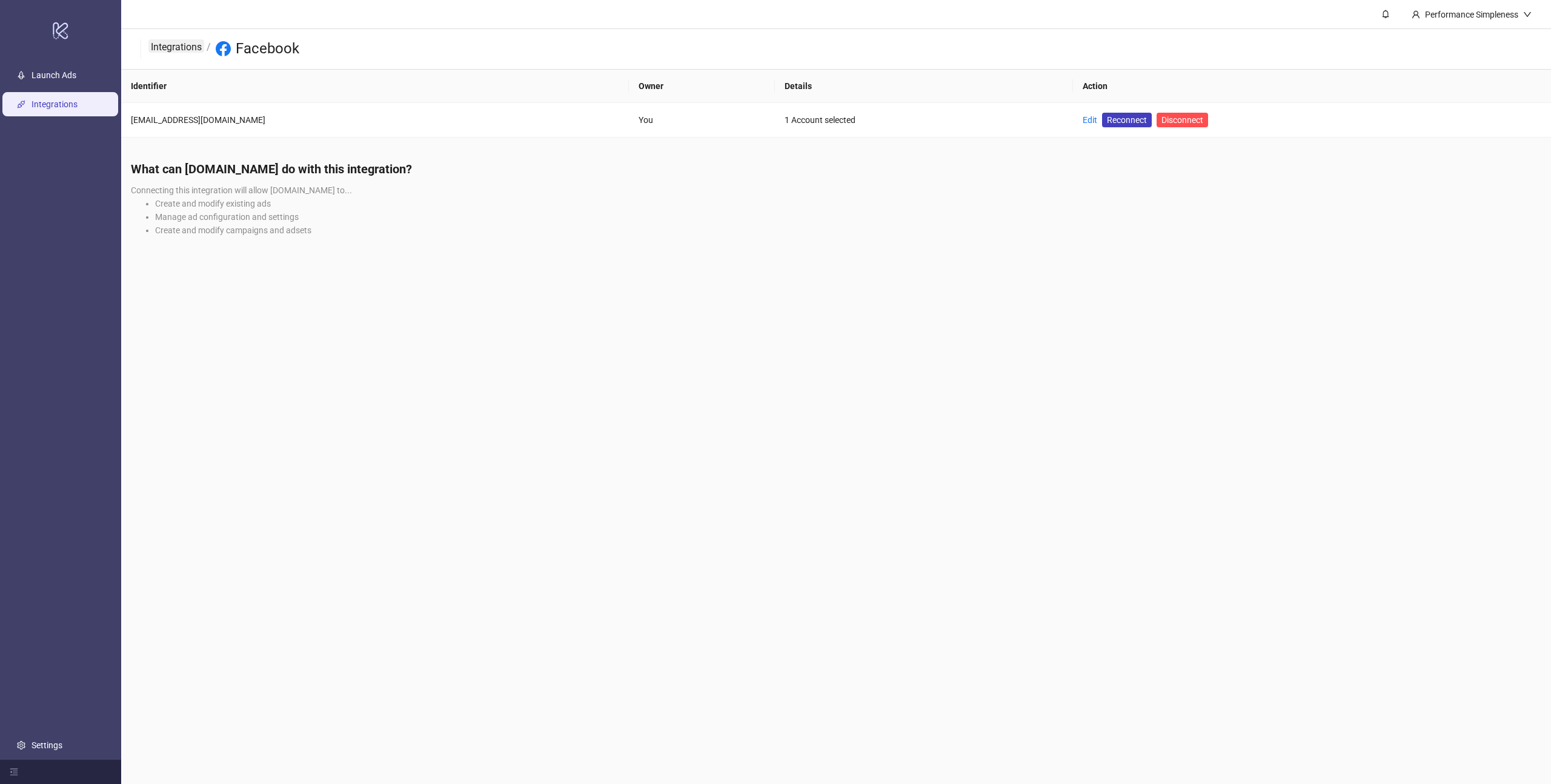
click at [188, 45] on link "Integrations" at bounding box center [176, 46] width 56 height 13
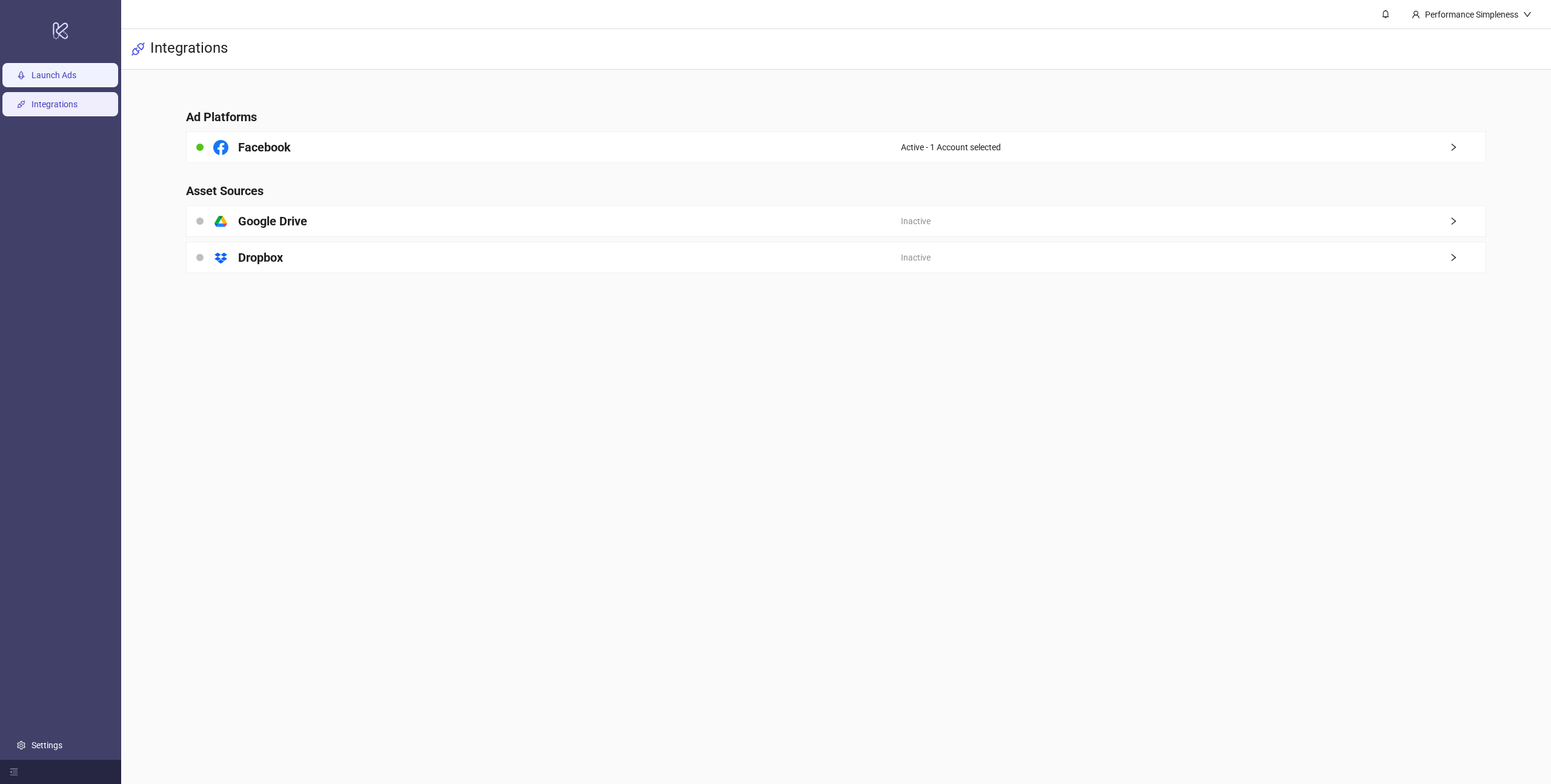
click at [60, 74] on link "Launch Ads" at bounding box center [54, 75] width 45 height 10
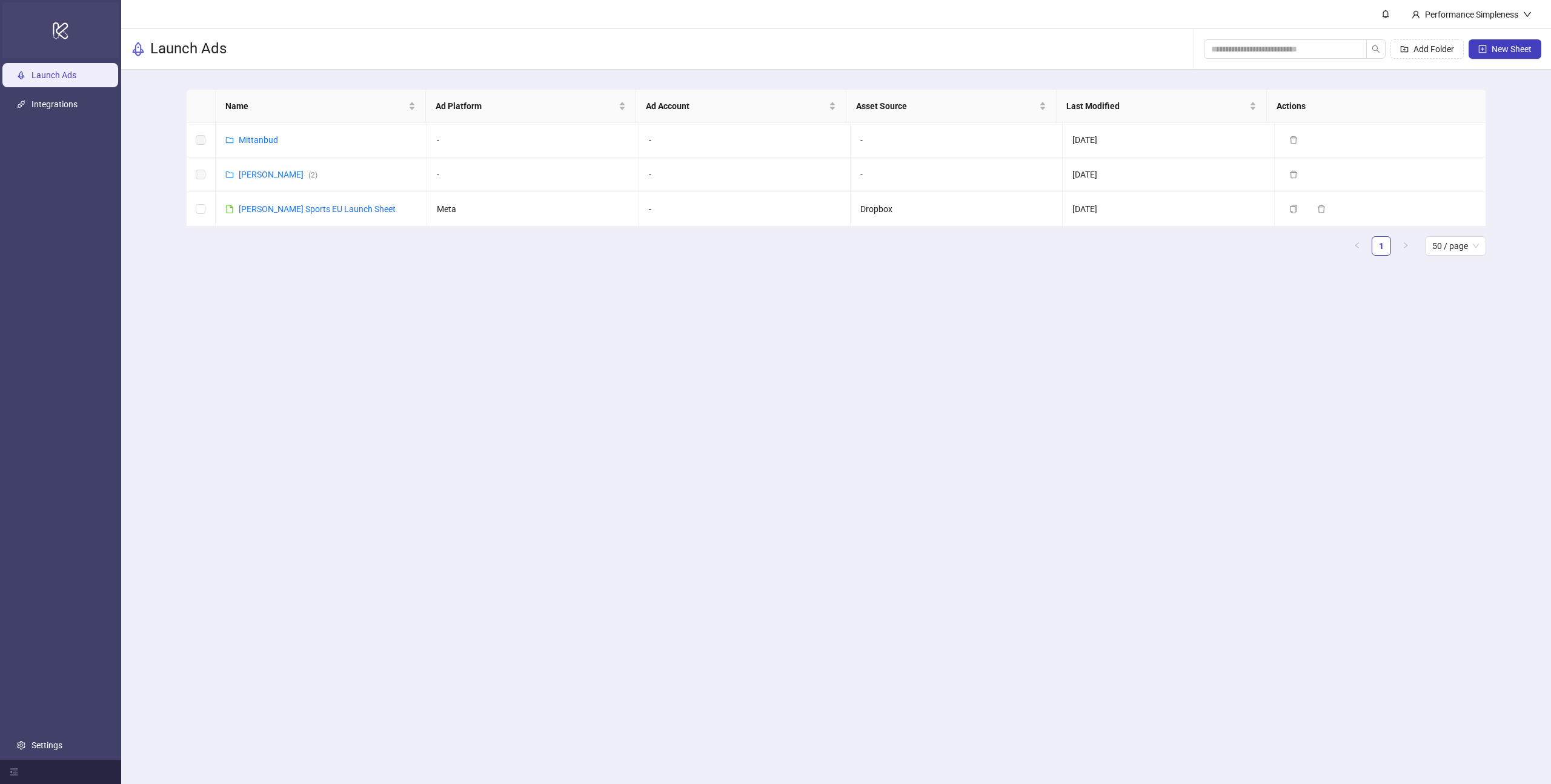
click at [68, 32] on icon "logo/logo-mobile" at bounding box center [60, 30] width 17 height 29
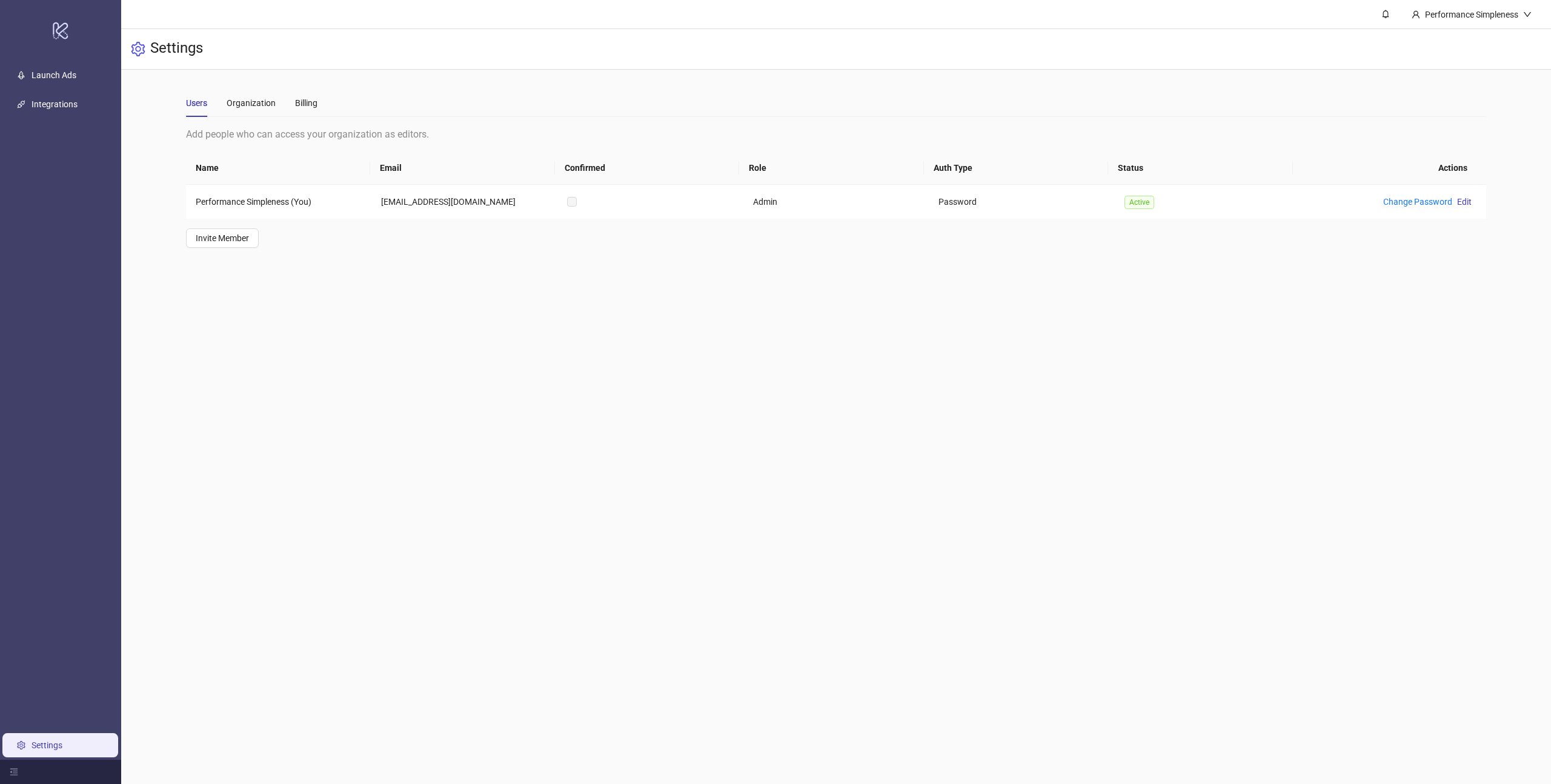
drag, startPoint x: 50, startPoint y: 741, endPoint x: 124, endPoint y: 741, distance: 74.0
click at [50, 741] on link "Settings" at bounding box center [47, 745] width 31 height 10
click at [32, 741] on link "Settings" at bounding box center [47, 745] width 31 height 10
click at [306, 95] on div "Billing" at bounding box center [306, 103] width 22 height 28
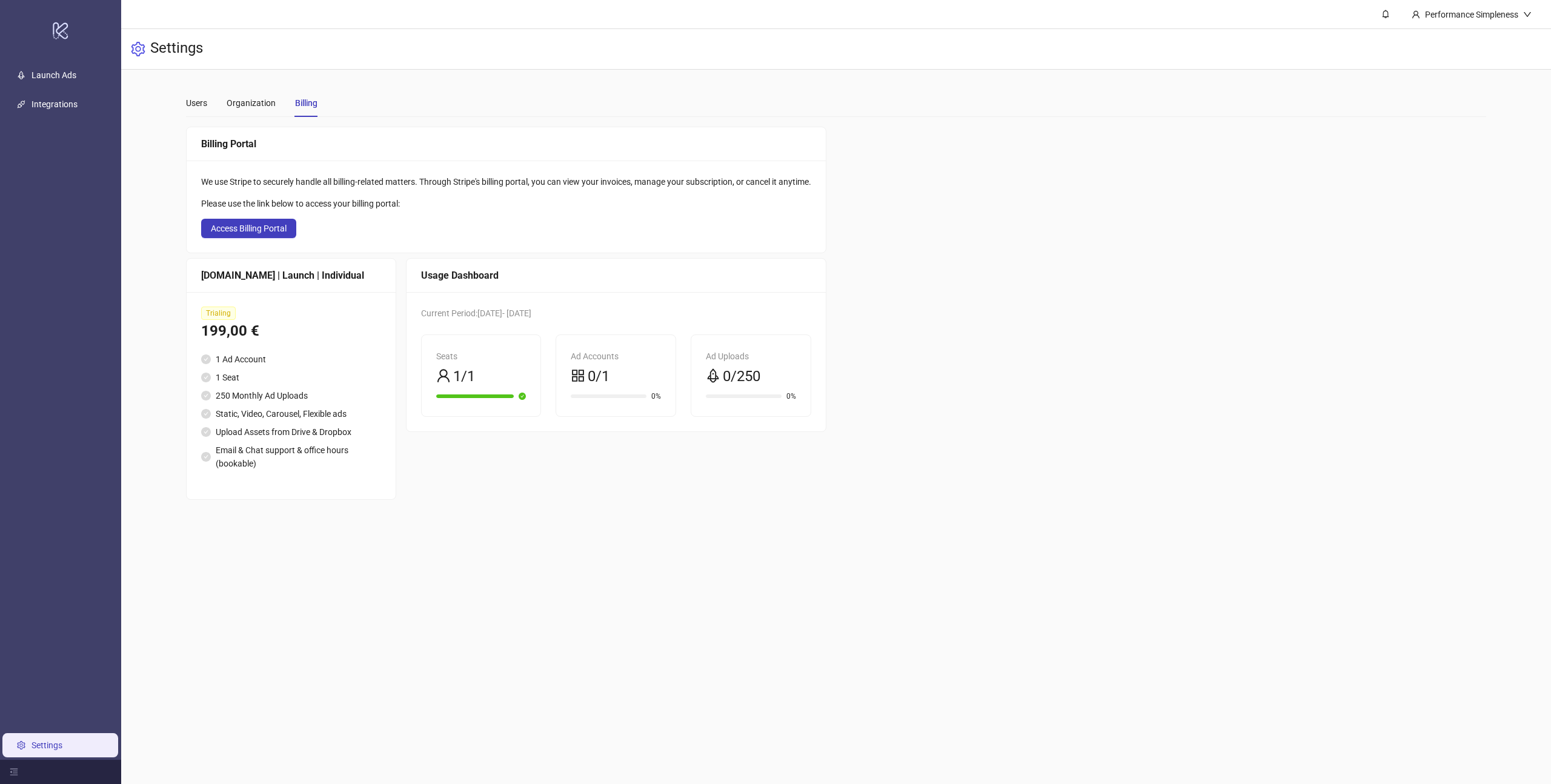
click at [305, 279] on div "[DOMAIN_NAME] | Launch | Individual" at bounding box center [291, 276] width 180 height 15
click at [262, 366] on ul "1 Ad Account 1 Seat 250 Monthly Ad Uploads Static, Video, Carousel, Flexible ad…" at bounding box center [291, 412] width 180 height 118
drag, startPoint x: 262, startPoint y: 366, endPoint x: 266, endPoint y: 104, distance: 262.0
click at [262, 366] on ul "1 Ad Account 1 Seat 250 Monthly Ad Uploads Static, Video, Carousel, Flexible ad…" at bounding box center [291, 412] width 180 height 118
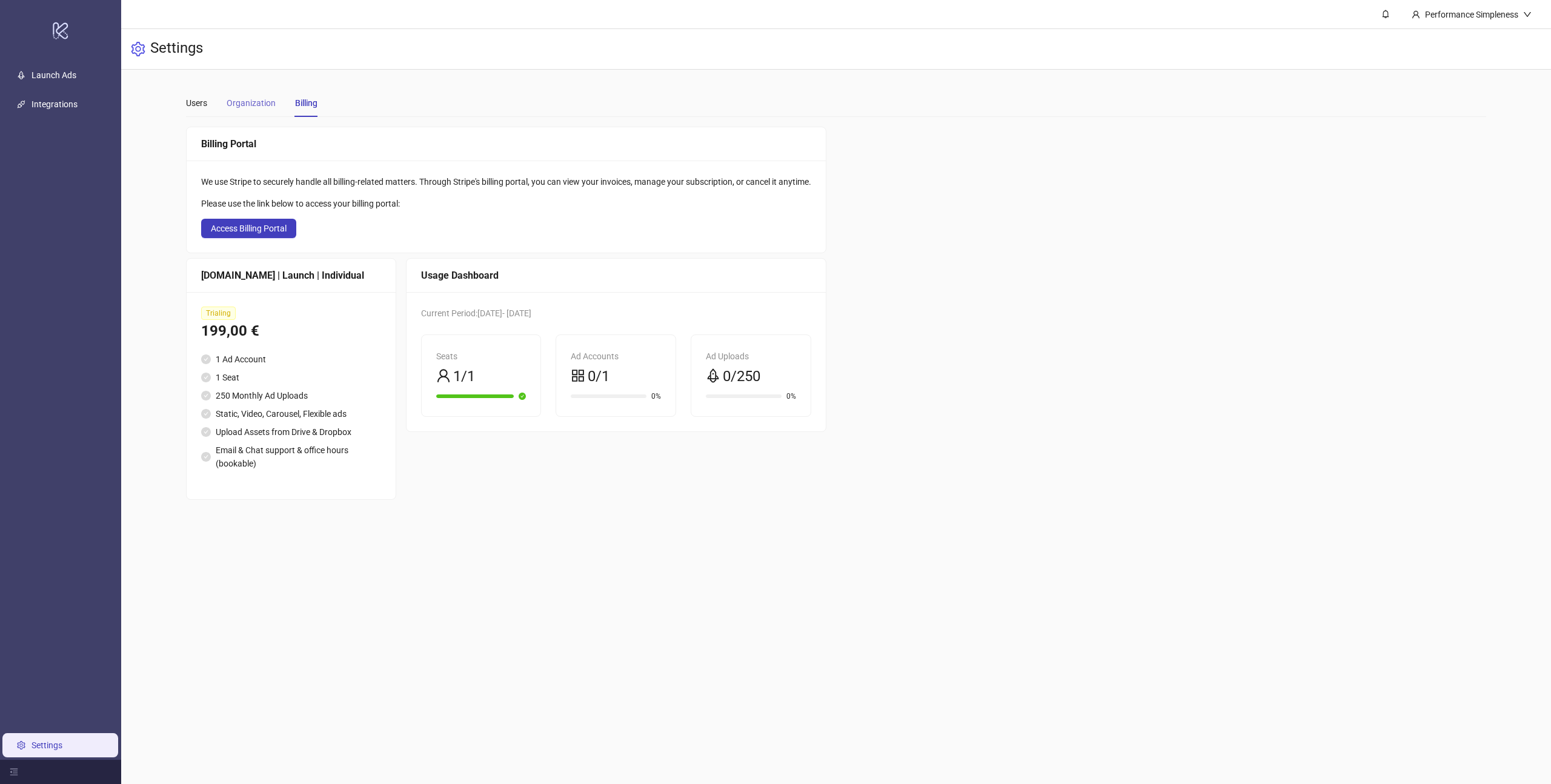
drag, startPoint x: 258, startPoint y: 111, endPoint x: 269, endPoint y: 105, distance: 12.5
click at [258, 111] on div "Organization" at bounding box center [251, 103] width 49 height 28
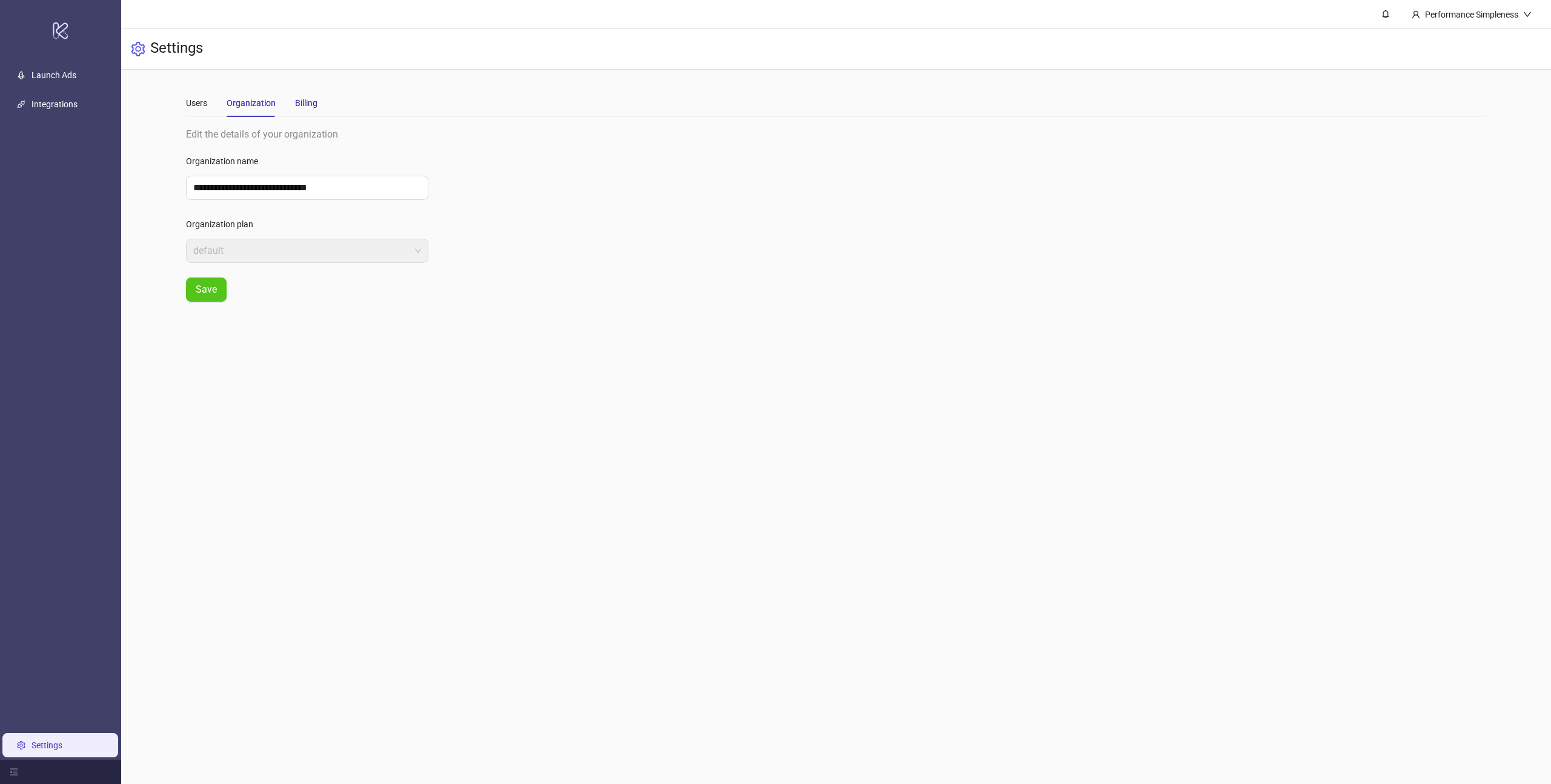
click at [306, 103] on div "Billing" at bounding box center [306, 102] width 22 height 13
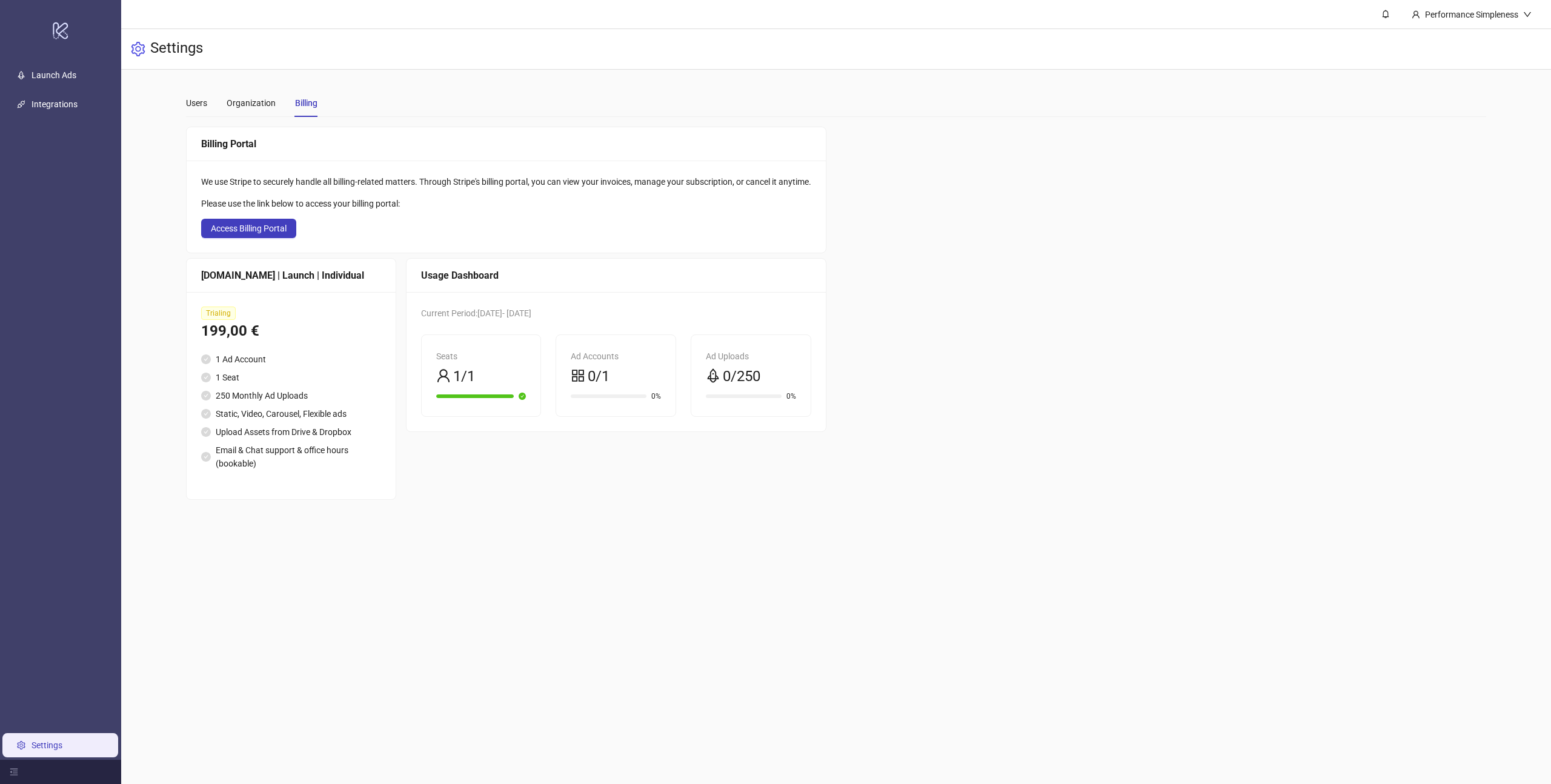
click at [231, 416] on li "Static, Video, Carousel, Flexible ads" at bounding box center [291, 413] width 180 height 13
click at [250, 214] on div "We use Stripe to securely handle all billing-related matters. Through Stripe's …" at bounding box center [506, 206] width 639 height 92
click at [252, 222] on button "Access Billing Portal" at bounding box center [248, 228] width 95 height 19
